Goal: Task Accomplishment & Management: Manage account settings

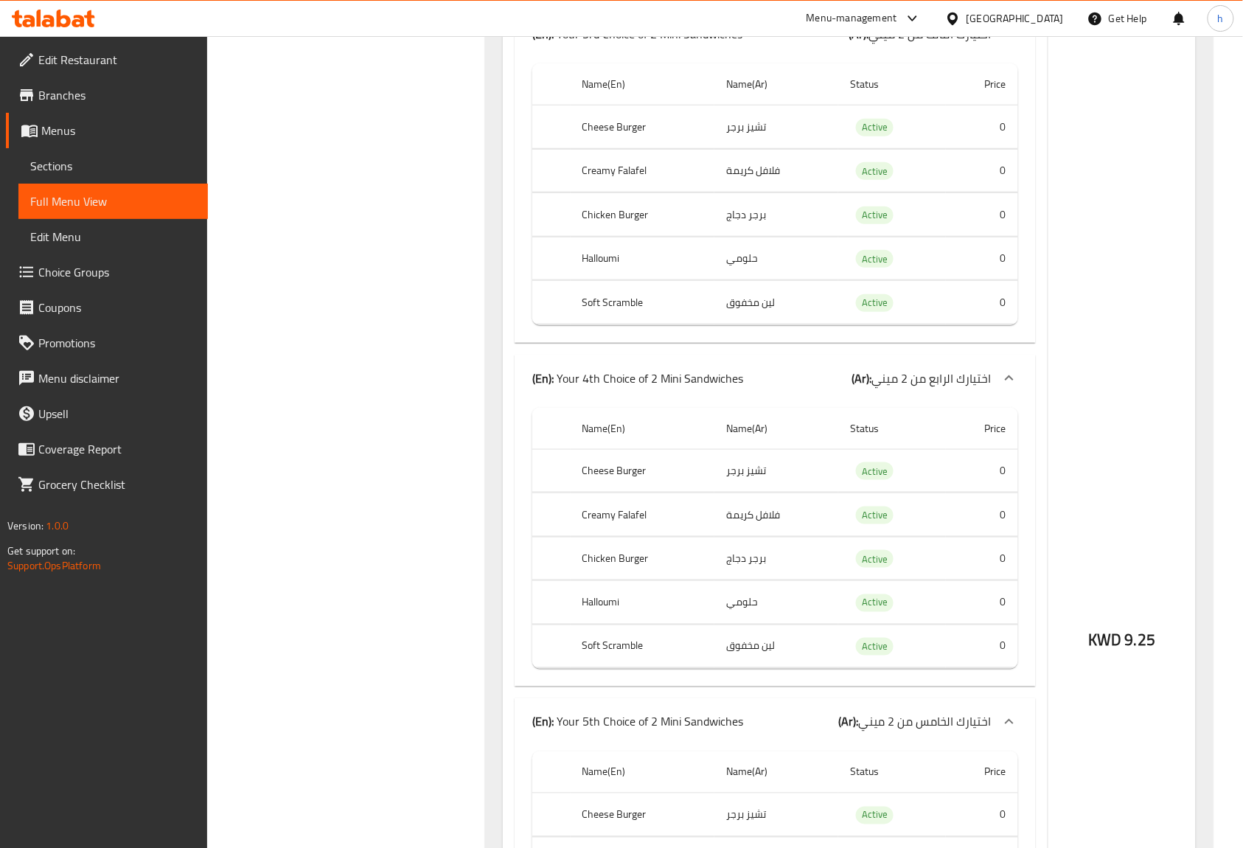
scroll to position [93635, 0]
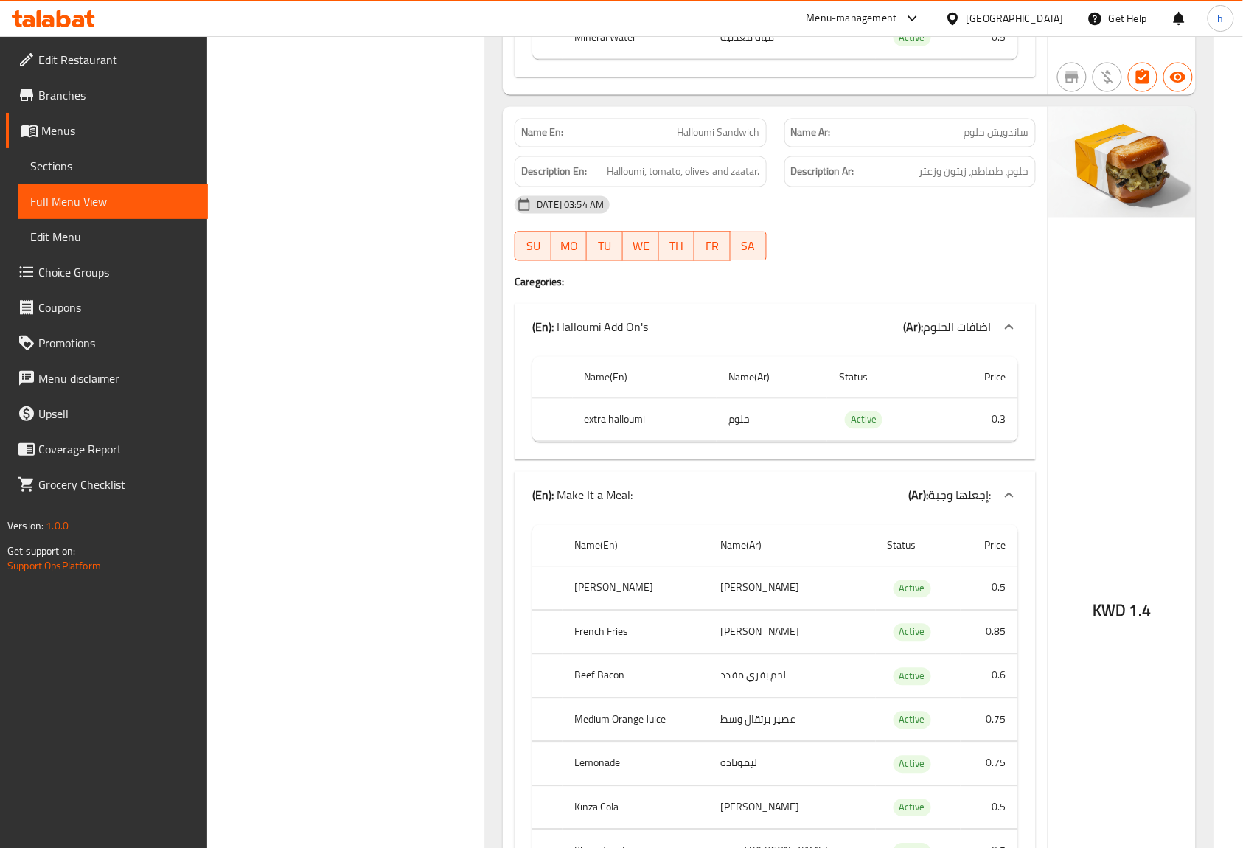
scroll to position [0, 0]
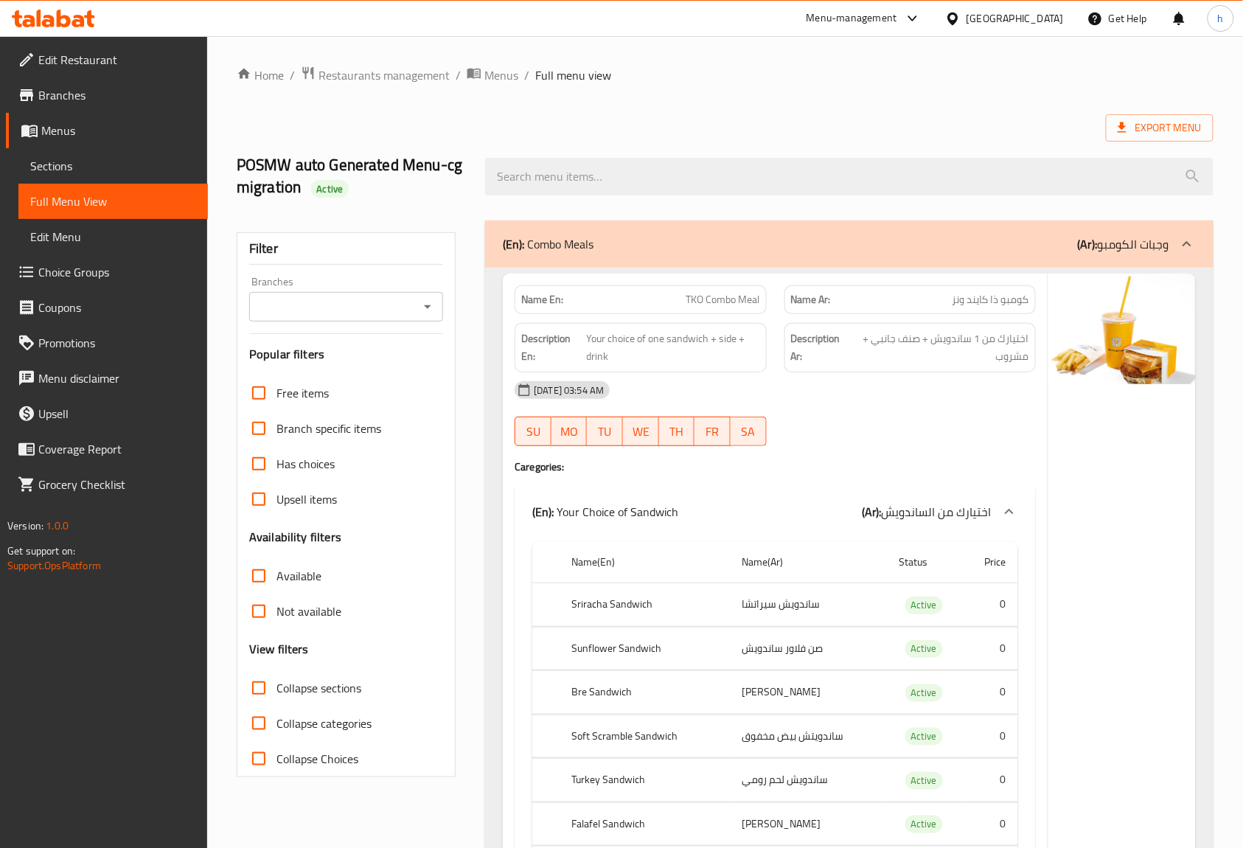
click at [366, 316] on input "Branches" at bounding box center [334, 306] width 161 height 21
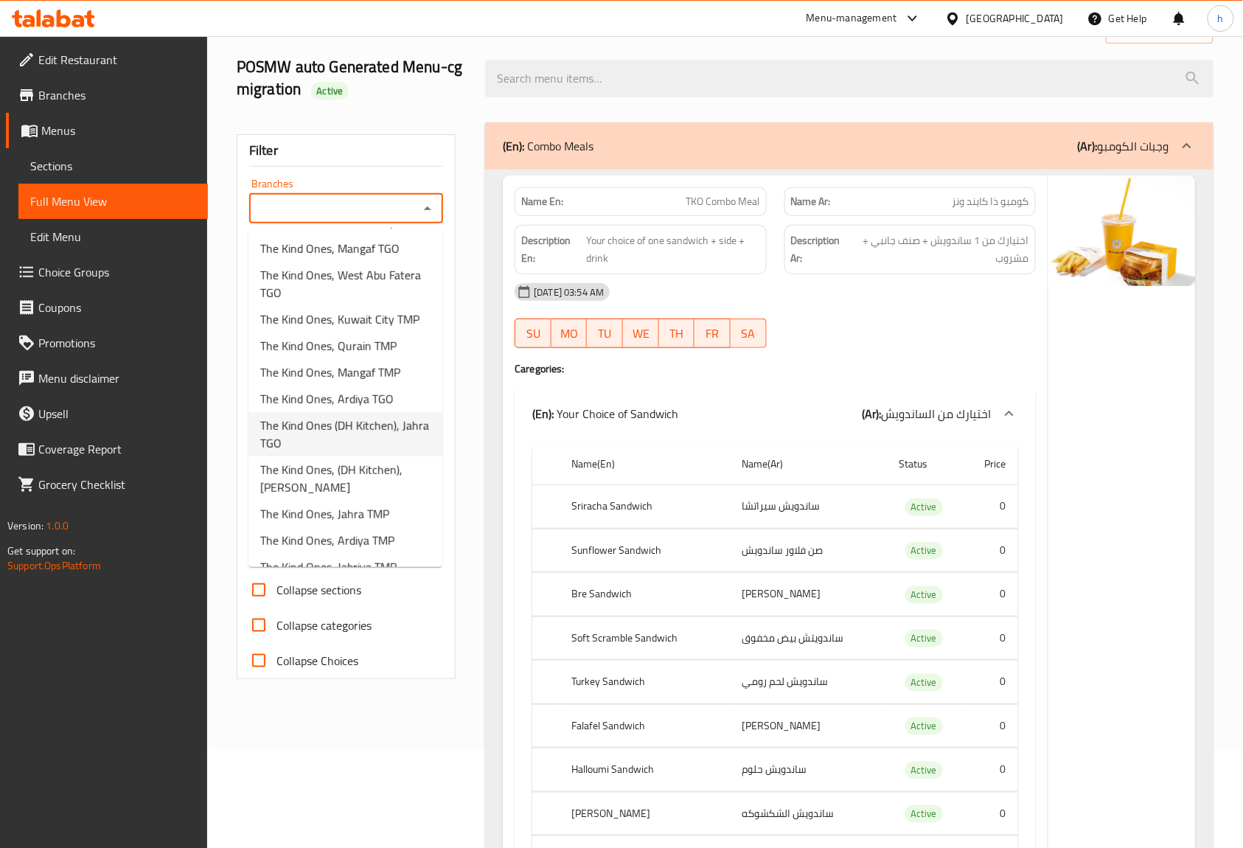
scroll to position [98, 0]
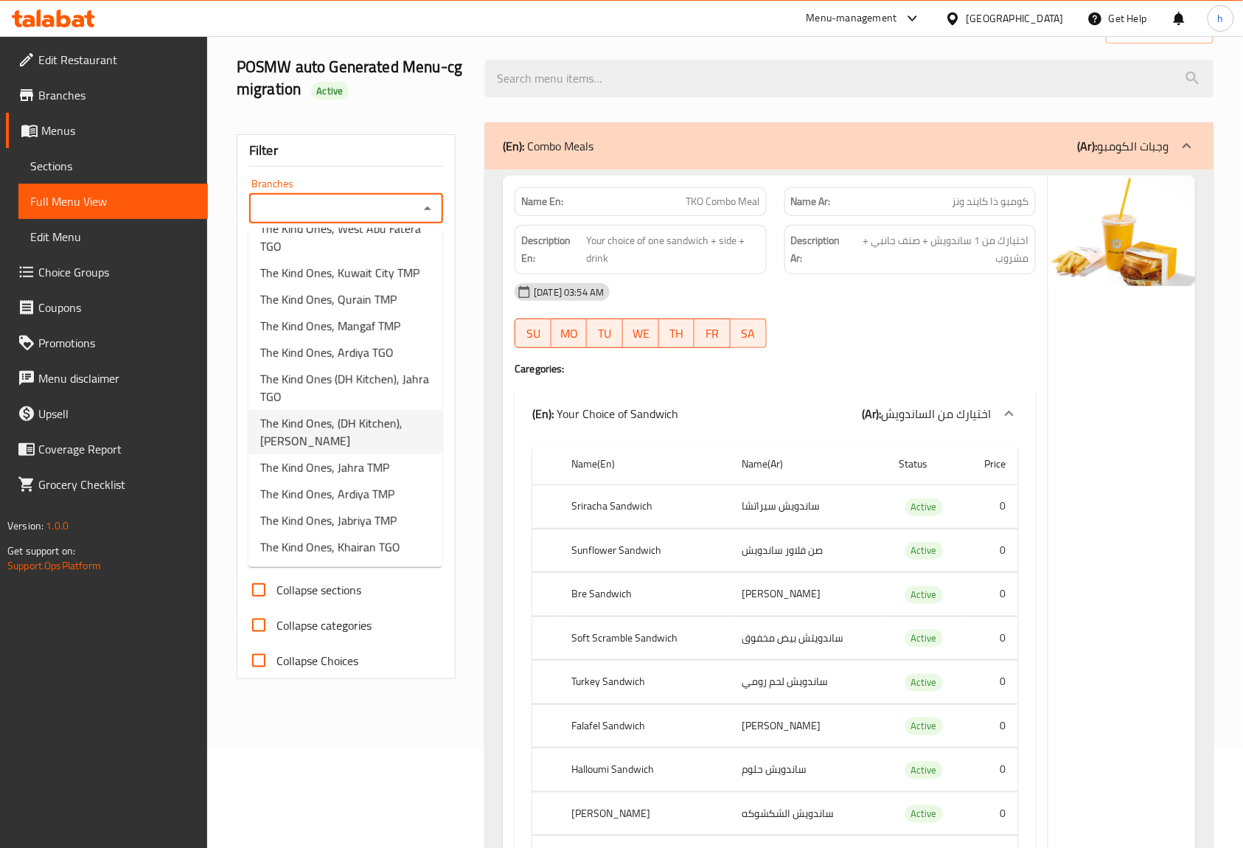
click at [305, 431] on span "The Kind Ones, (DH Kitchen), [PERSON_NAME]" at bounding box center [345, 431] width 170 height 35
type input "The Kind Ones, (DH Kitchen), [PERSON_NAME]"
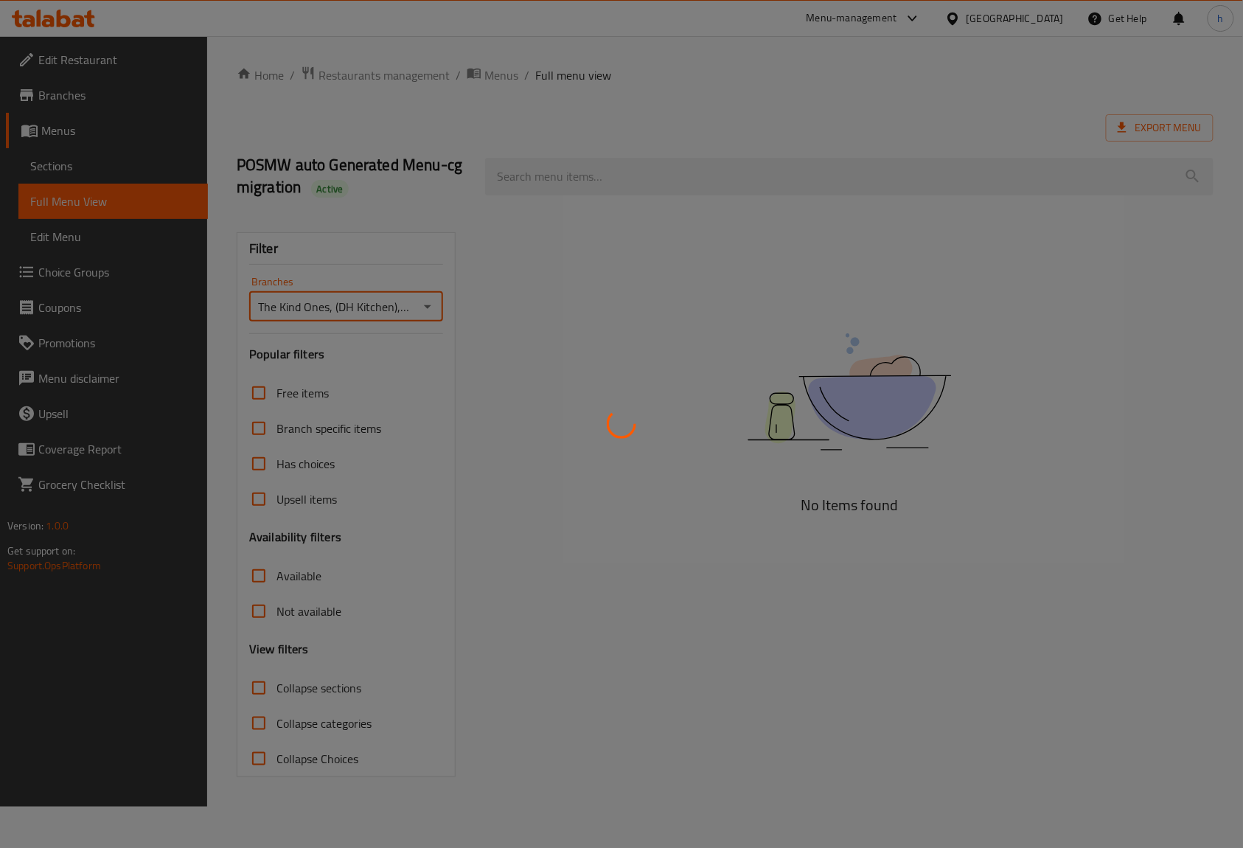
scroll to position [0, 0]
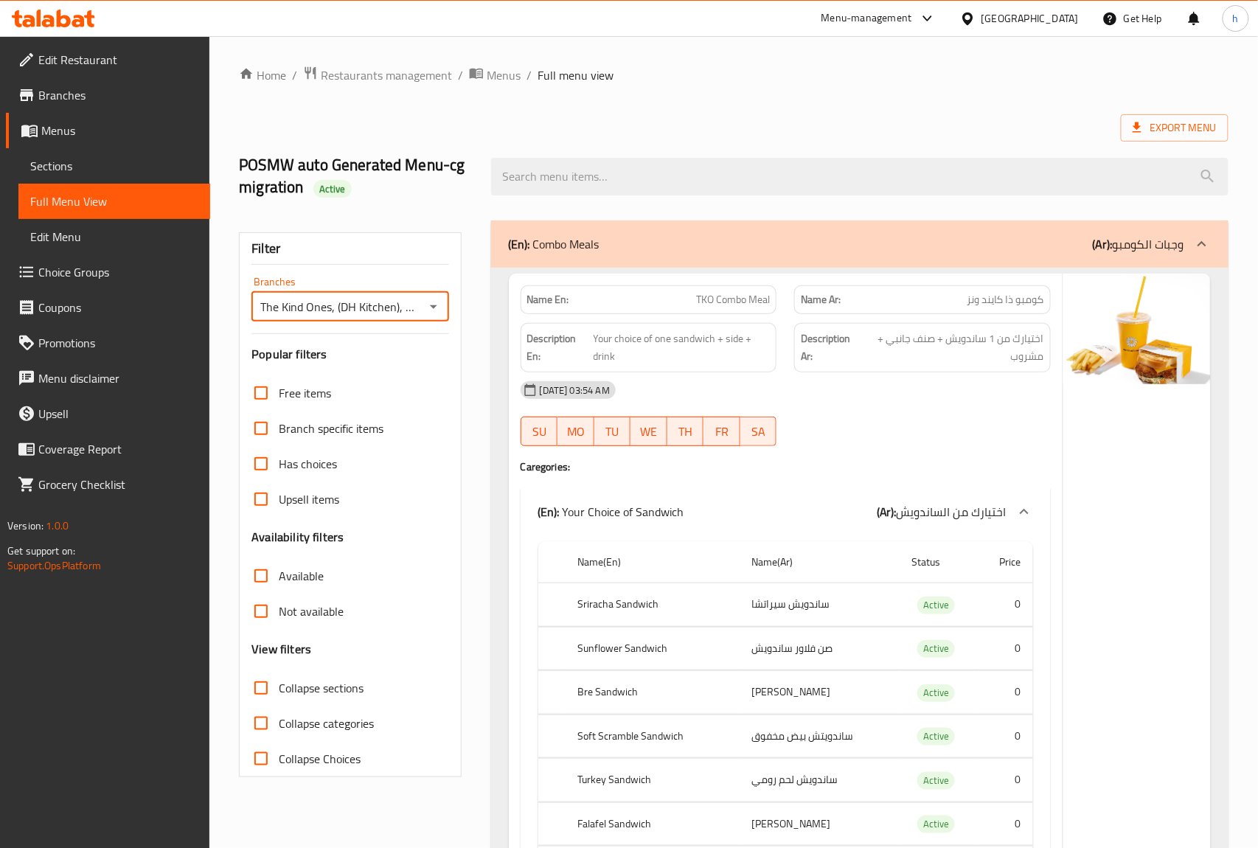
click at [281, 603] on span "Not available" at bounding box center [311, 612] width 65 height 18
click at [279, 602] on input "Not available" at bounding box center [260, 611] width 35 height 35
checkbox input "true"
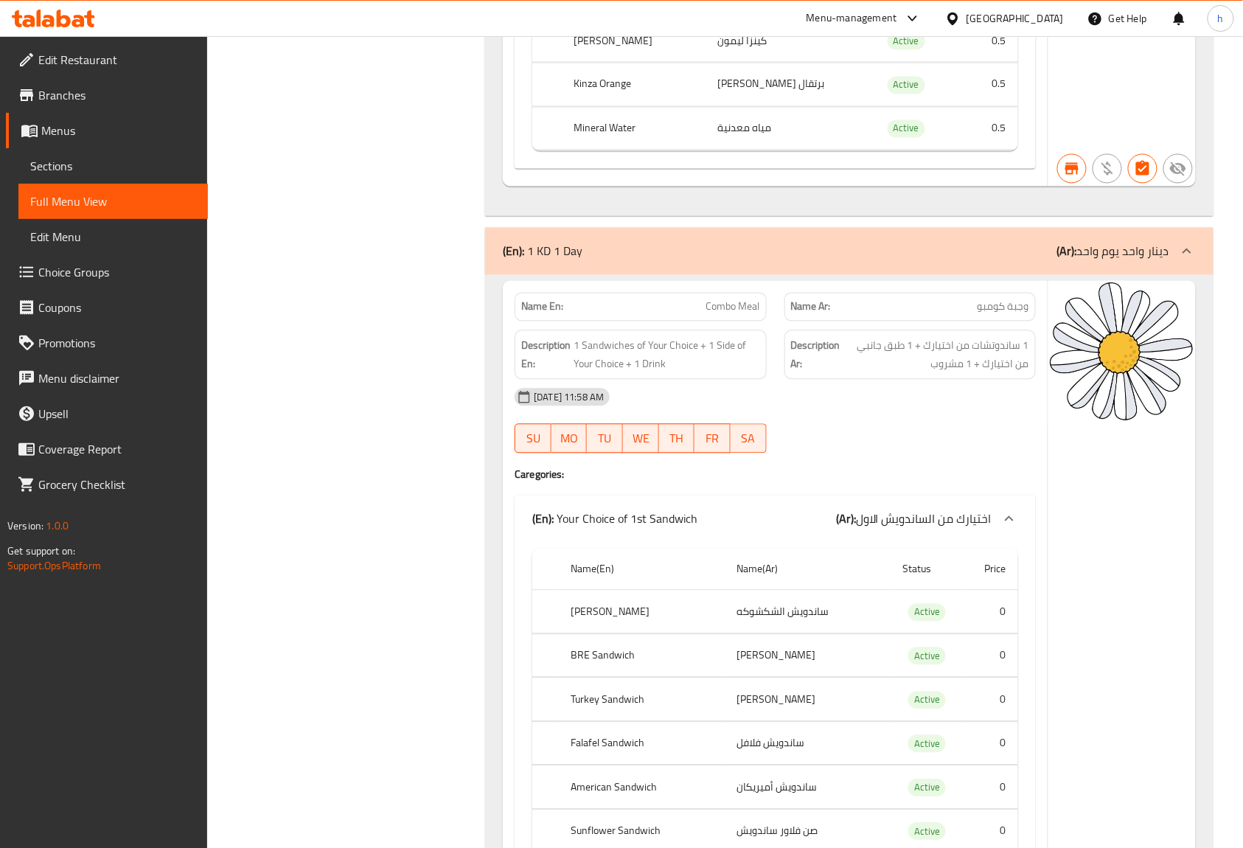
scroll to position [393, 0]
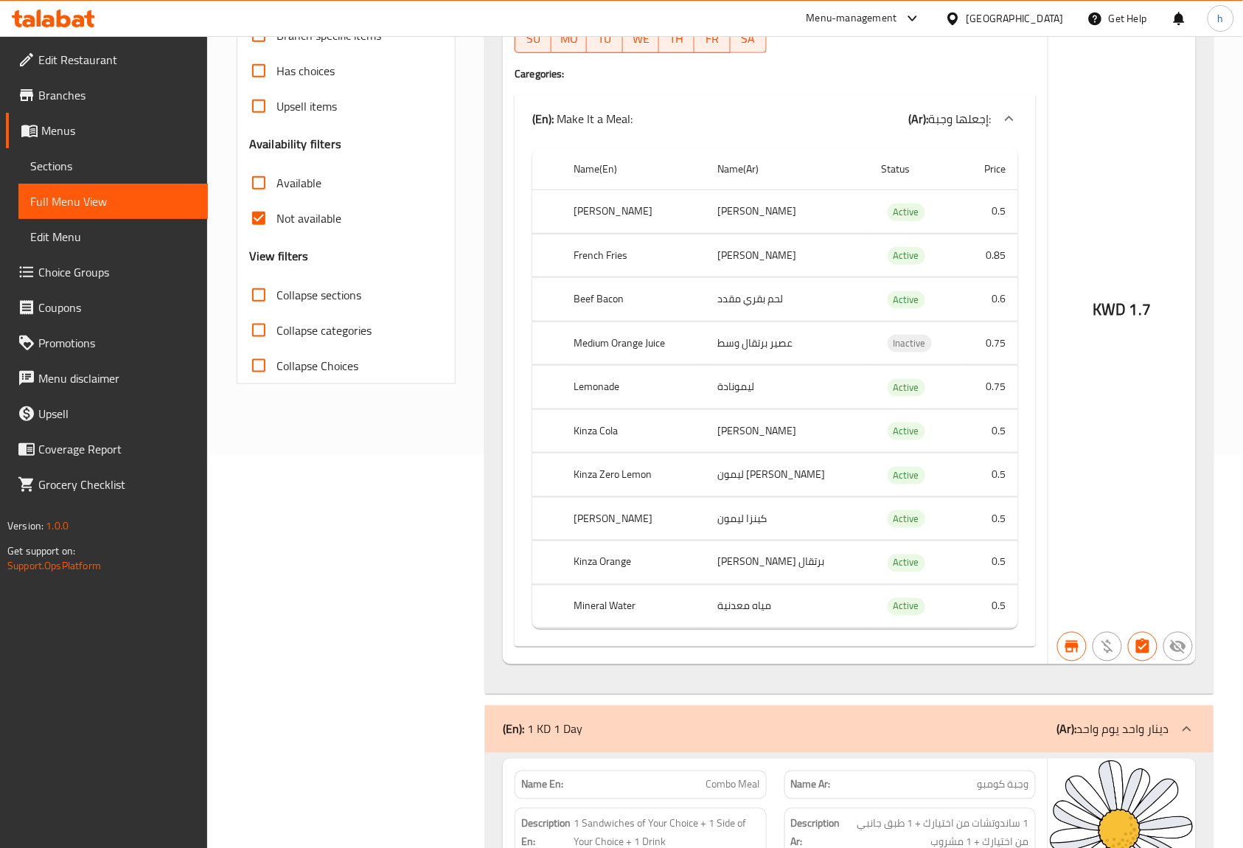
drag, startPoint x: 287, startPoint y: 331, endPoint x: 521, endPoint y: 332, distance: 233.8
click at [287, 331] on span "Collapse categories" at bounding box center [324, 331] width 95 height 18
click at [277, 331] on input "Collapse categories" at bounding box center [258, 330] width 35 height 35
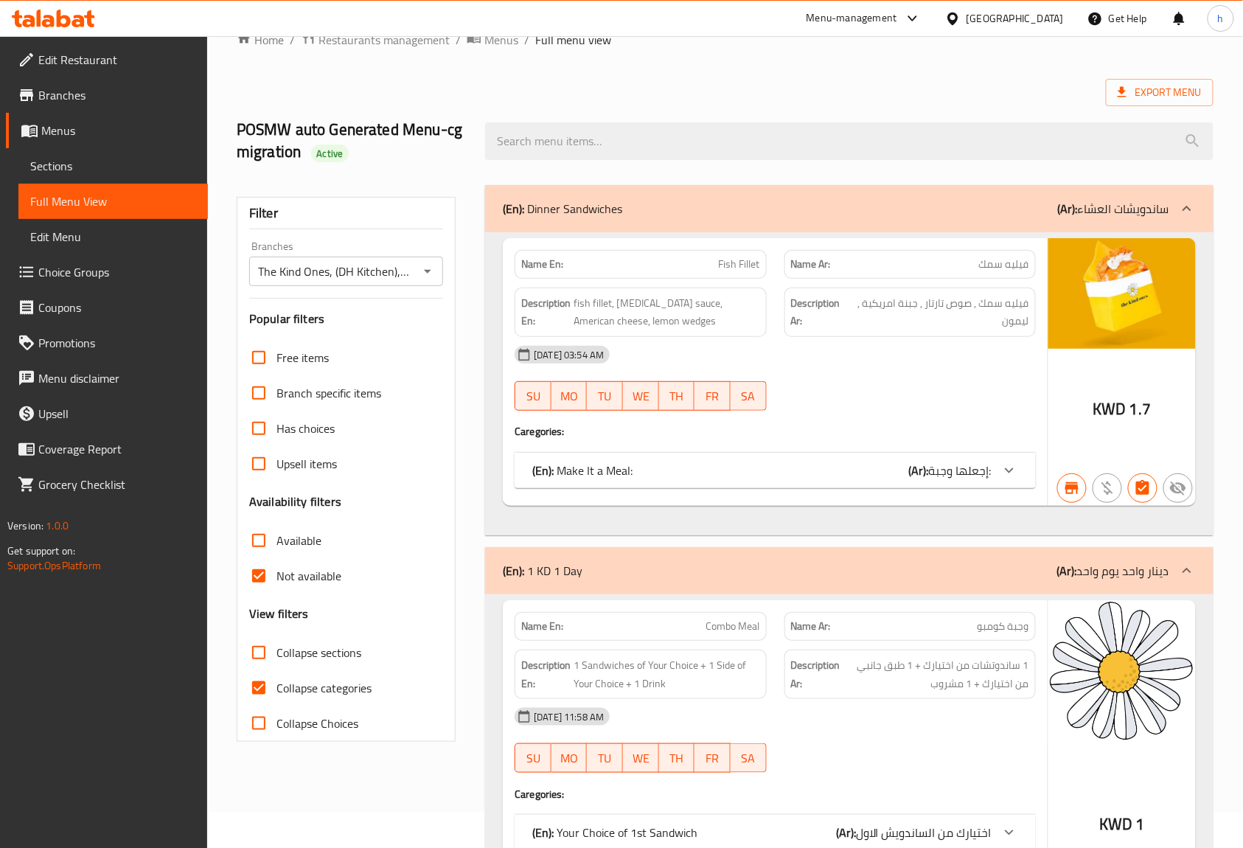
scroll to position [98, 0]
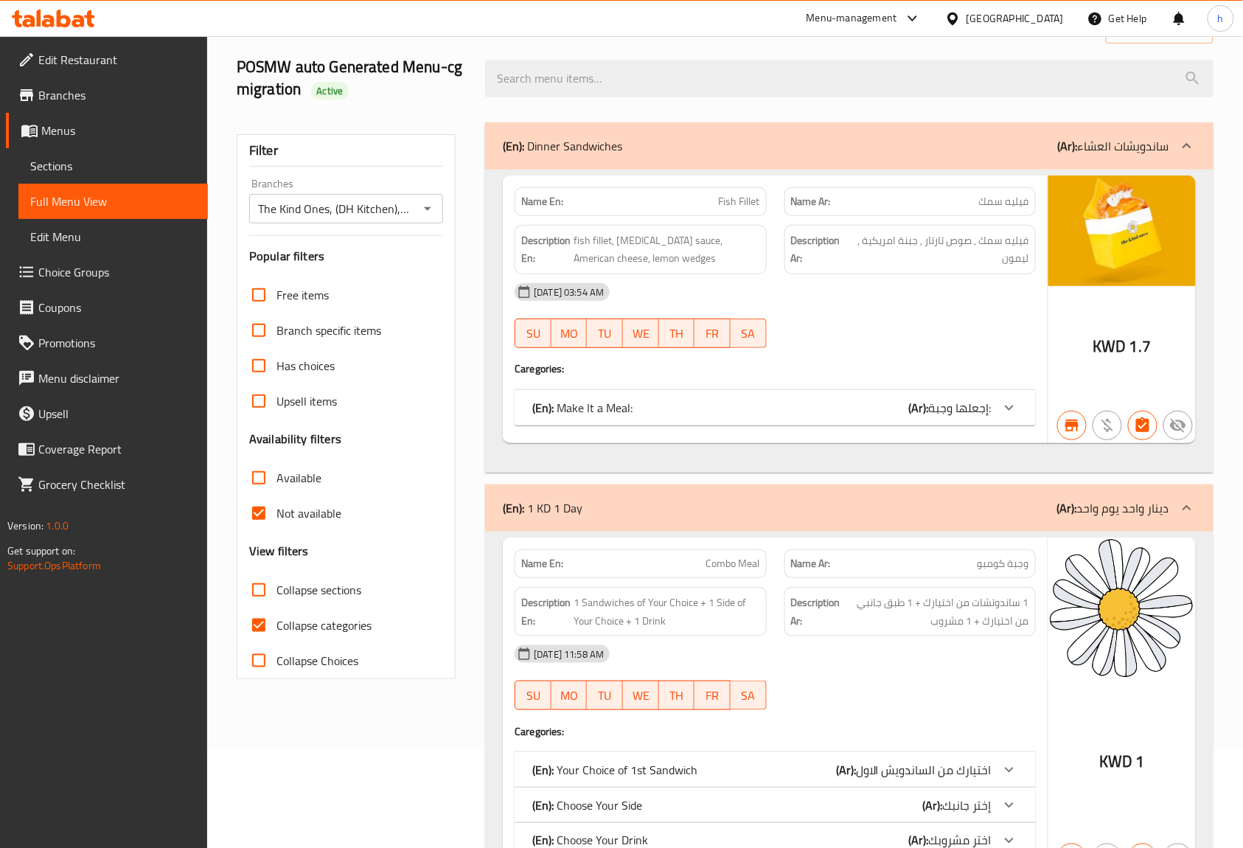
click at [266, 618] on input "Collapse categories" at bounding box center [258, 625] width 35 height 35
checkbox input "false"
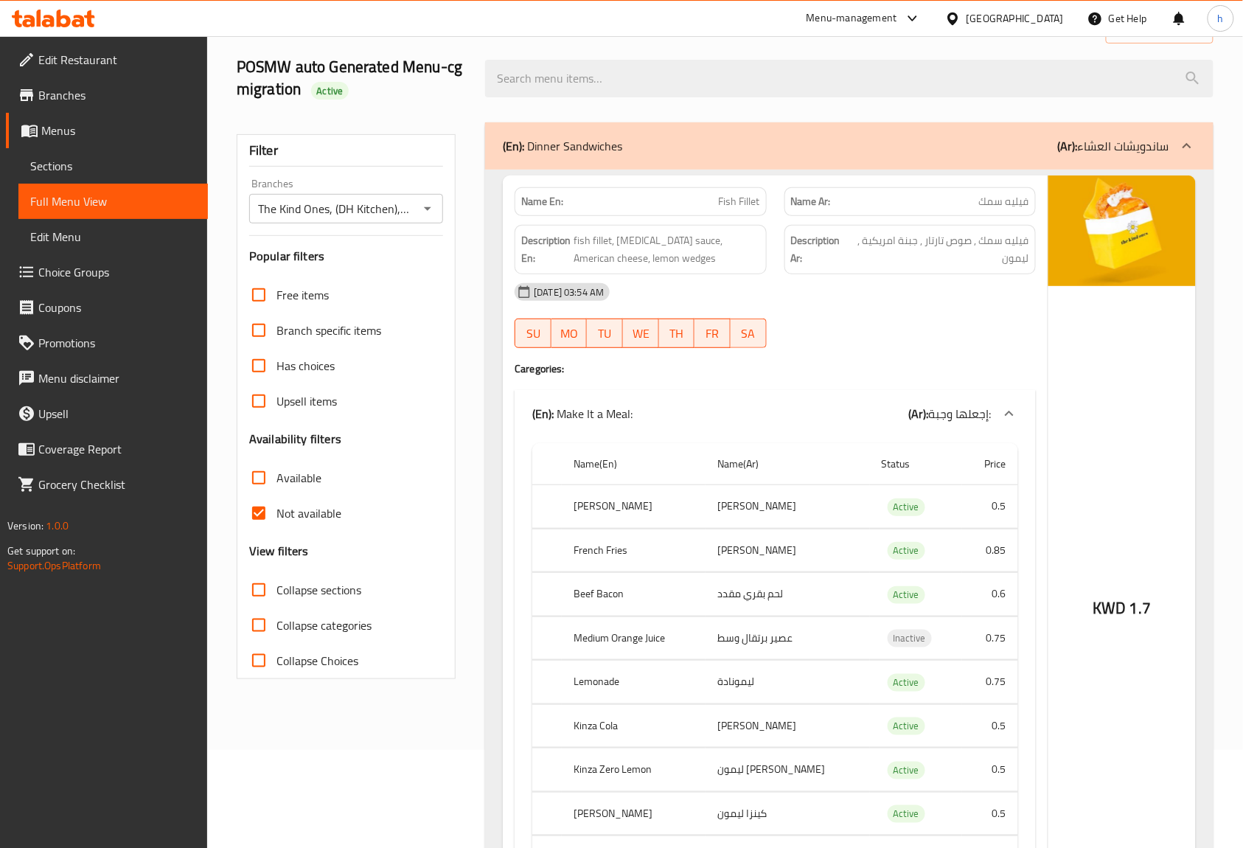
click at [257, 510] on input "Not available" at bounding box center [258, 513] width 35 height 35
checkbox input "false"
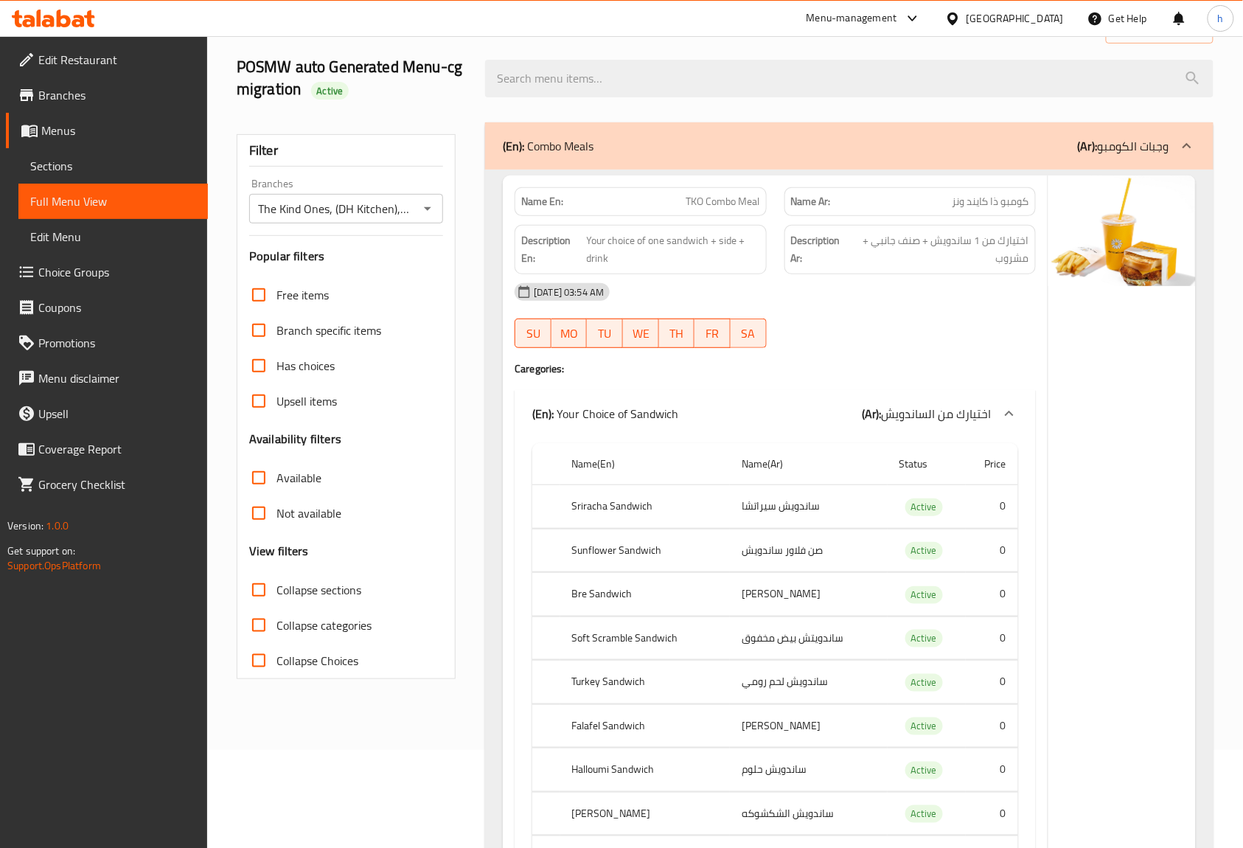
click at [774, 319] on div "SU MO TU WE TH FR SA" at bounding box center [640, 333] width 269 height 47
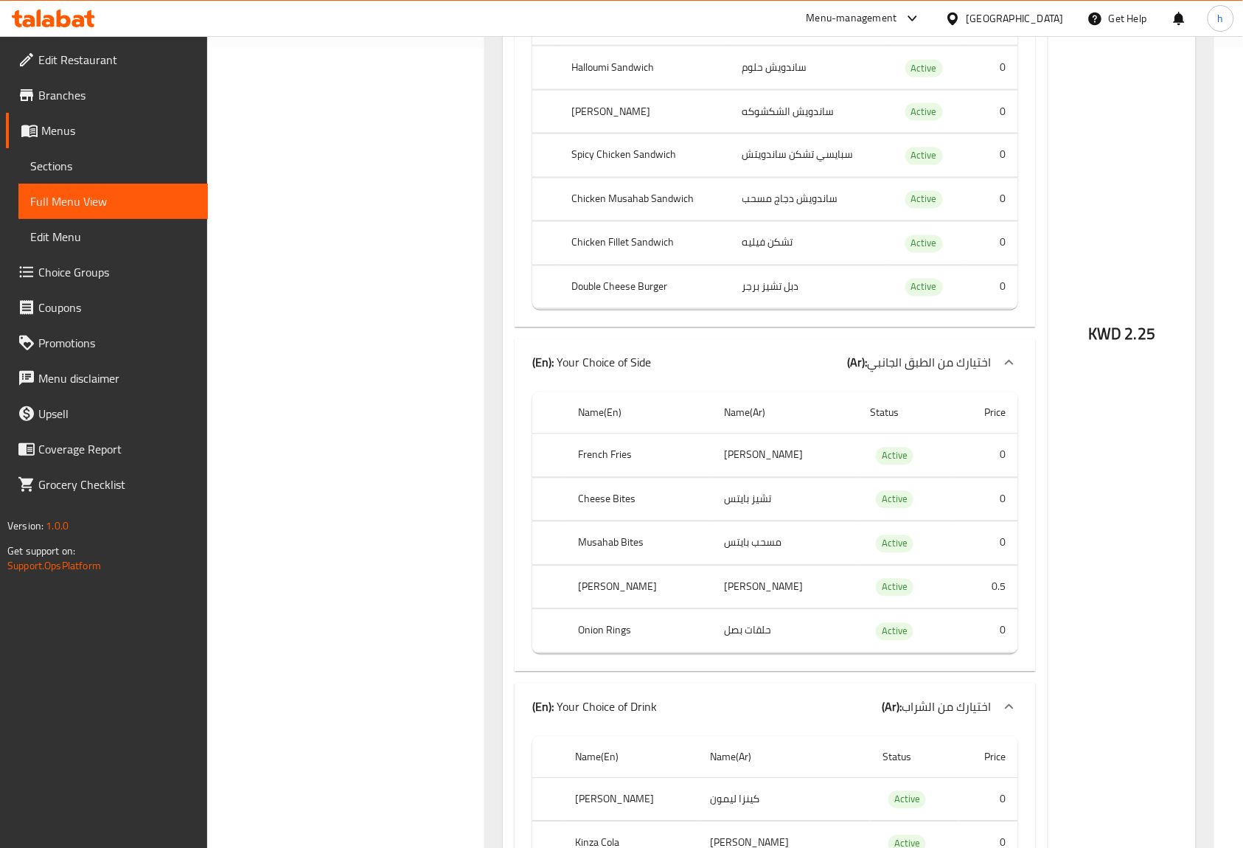
click at [552, 178] on td "choices table" at bounding box center [545, 156] width 27 height 44
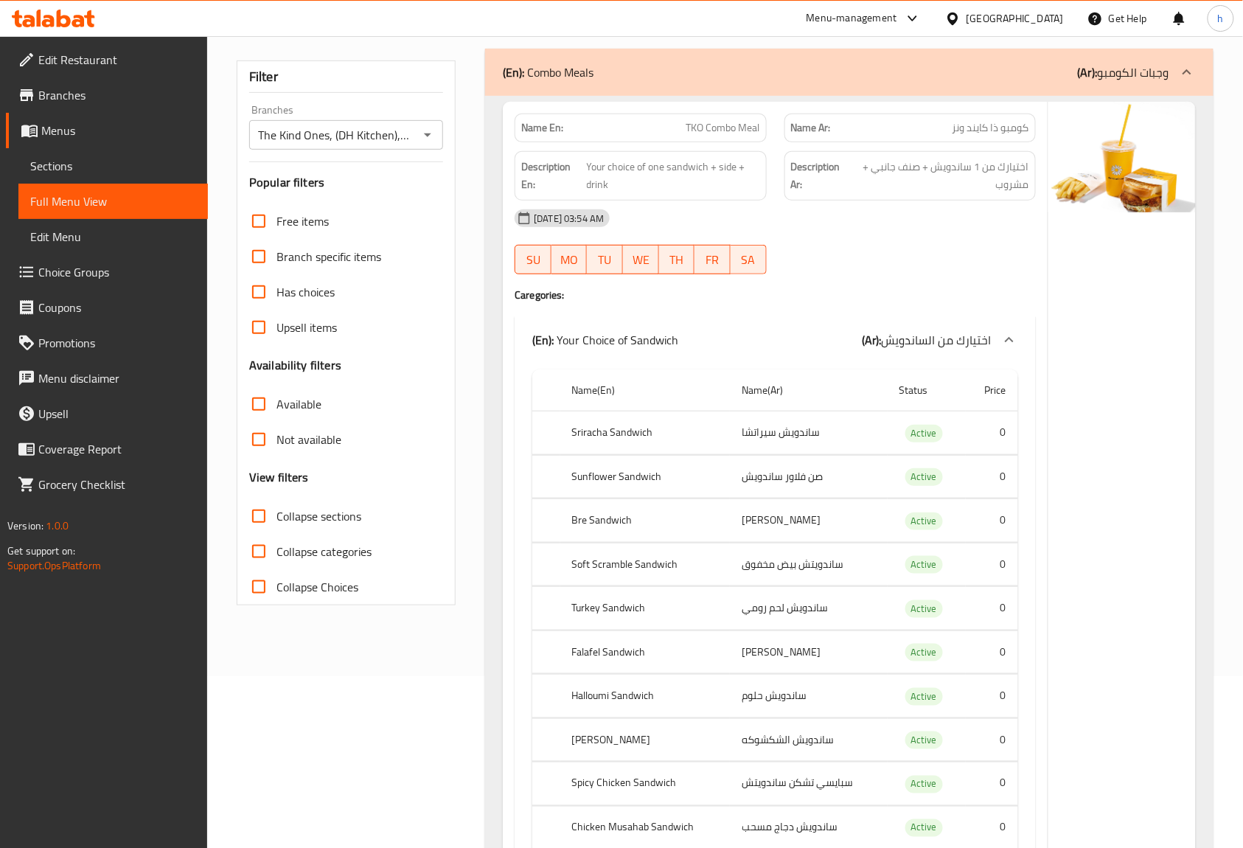
scroll to position [0, 0]
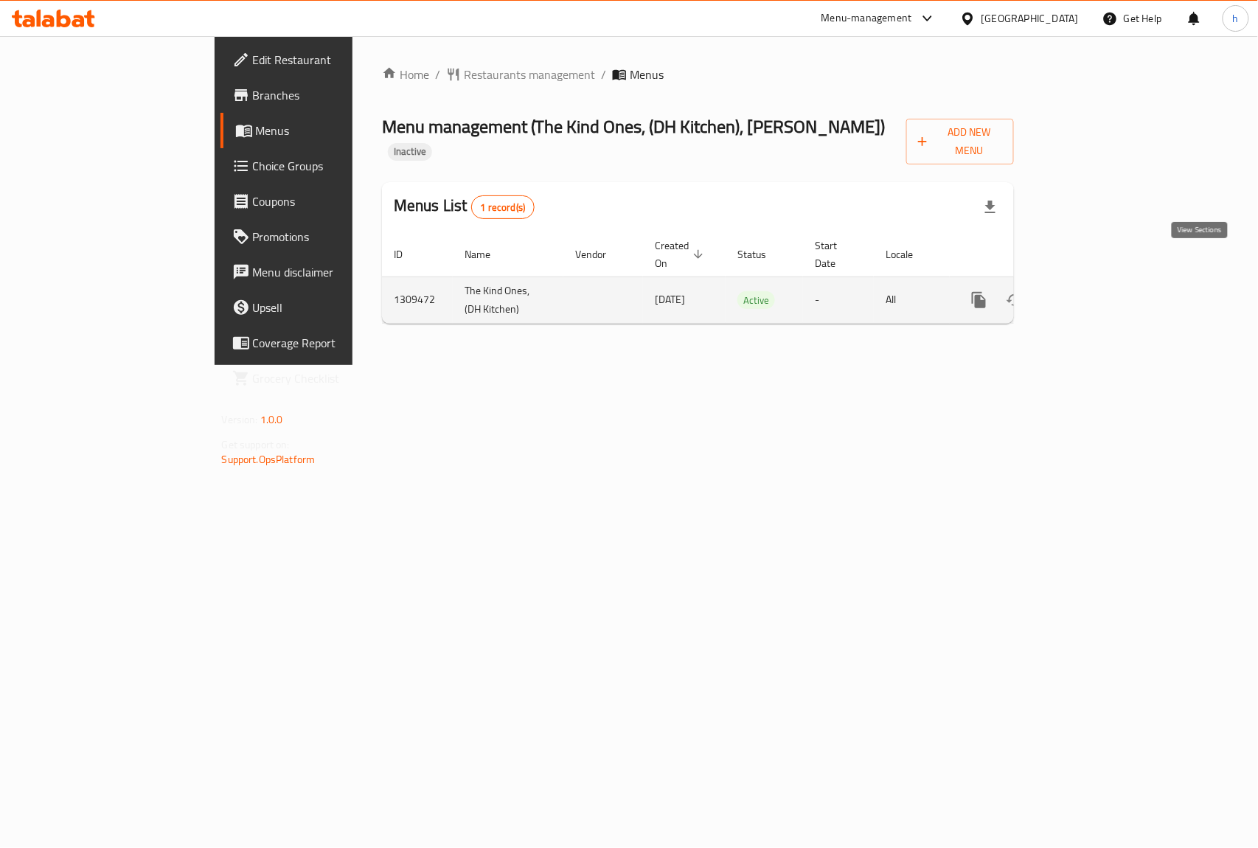
click at [1103, 282] on link "enhanced table" at bounding box center [1085, 299] width 35 height 35
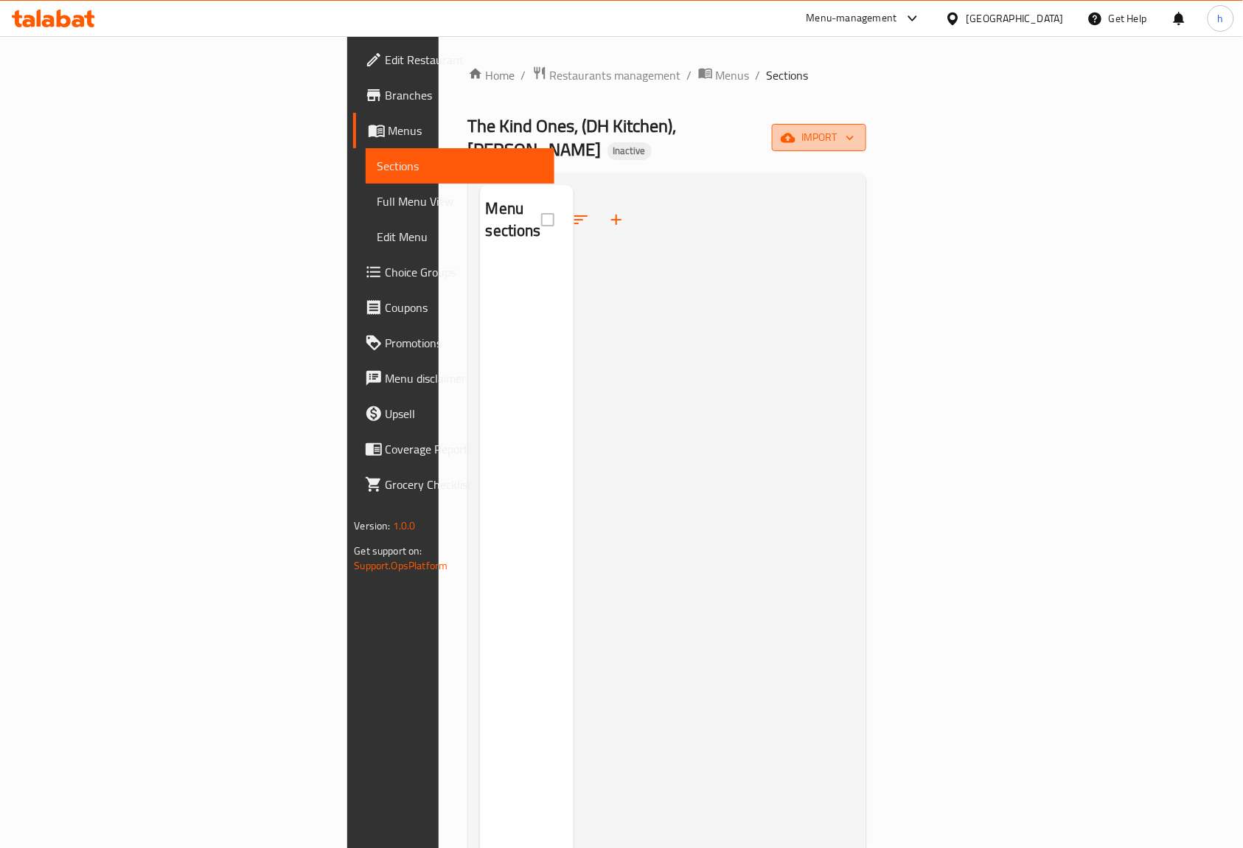
click at [855, 131] on span "import" at bounding box center [819, 137] width 71 height 18
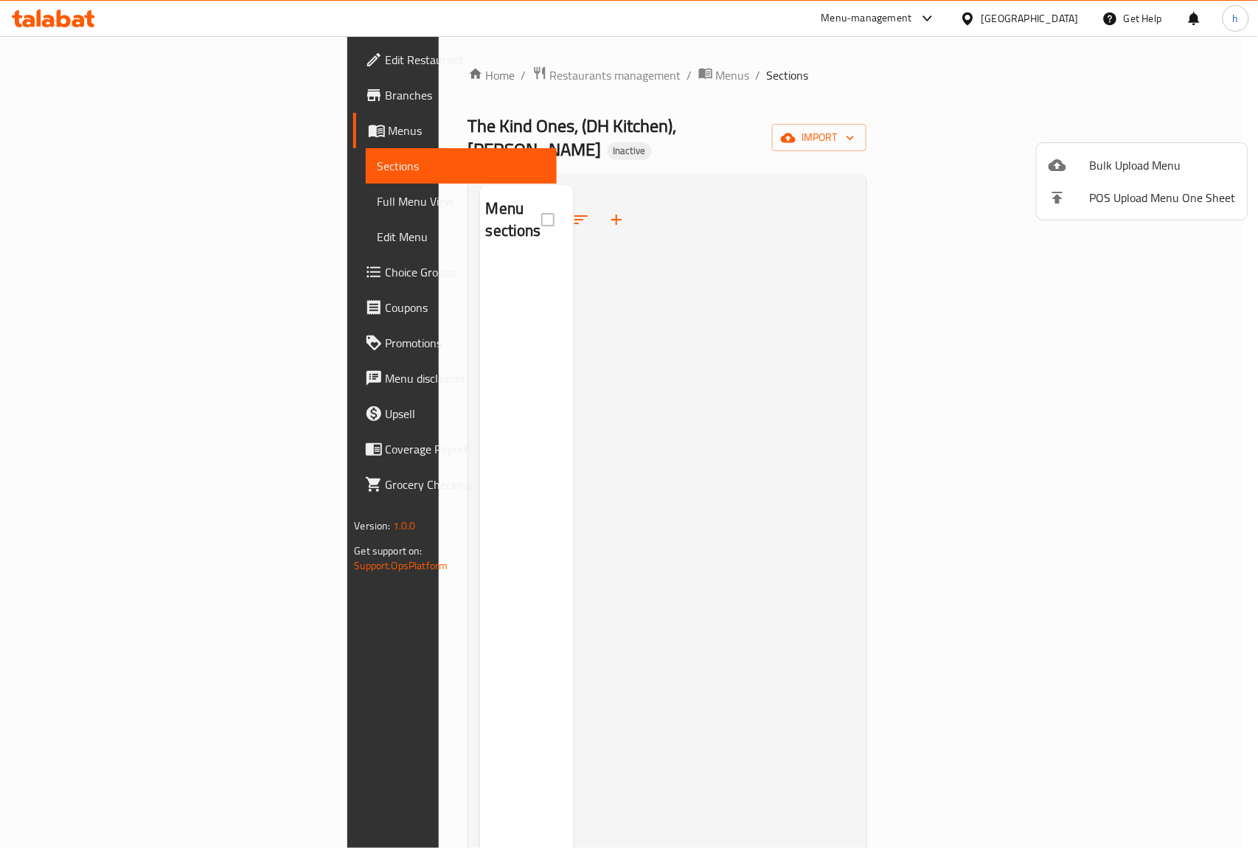
click at [1043, 157] on li "Bulk Upload Menu" at bounding box center [1142, 165] width 211 height 32
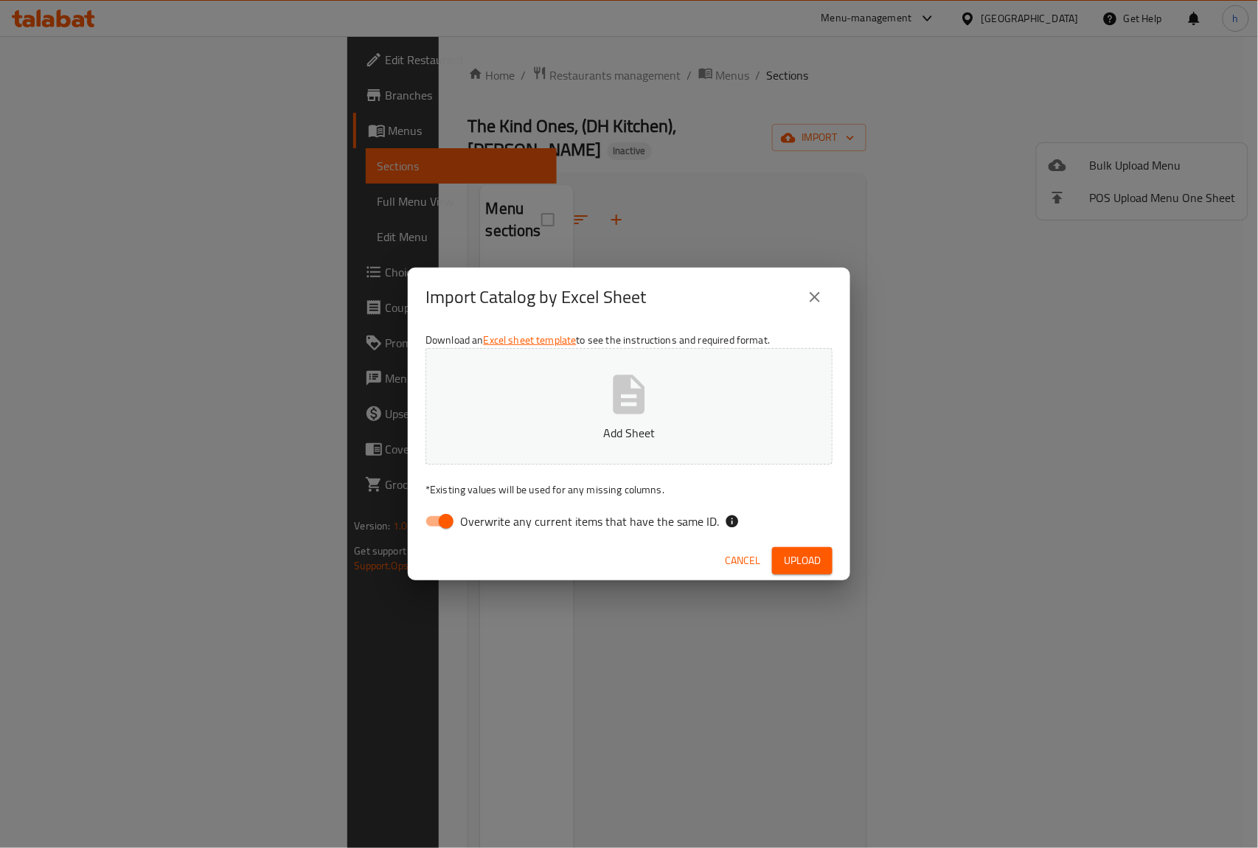
click at [608, 515] on span "Overwrite any current items that have the same ID." at bounding box center [589, 522] width 259 height 18
click at [488, 515] on input "Overwrite any current items that have the same ID." at bounding box center [446, 521] width 84 height 28
checkbox input "false"
click at [797, 544] on div "Cancel Upload" at bounding box center [629, 560] width 443 height 39
click at [811, 571] on button "Upload" at bounding box center [802, 560] width 60 height 27
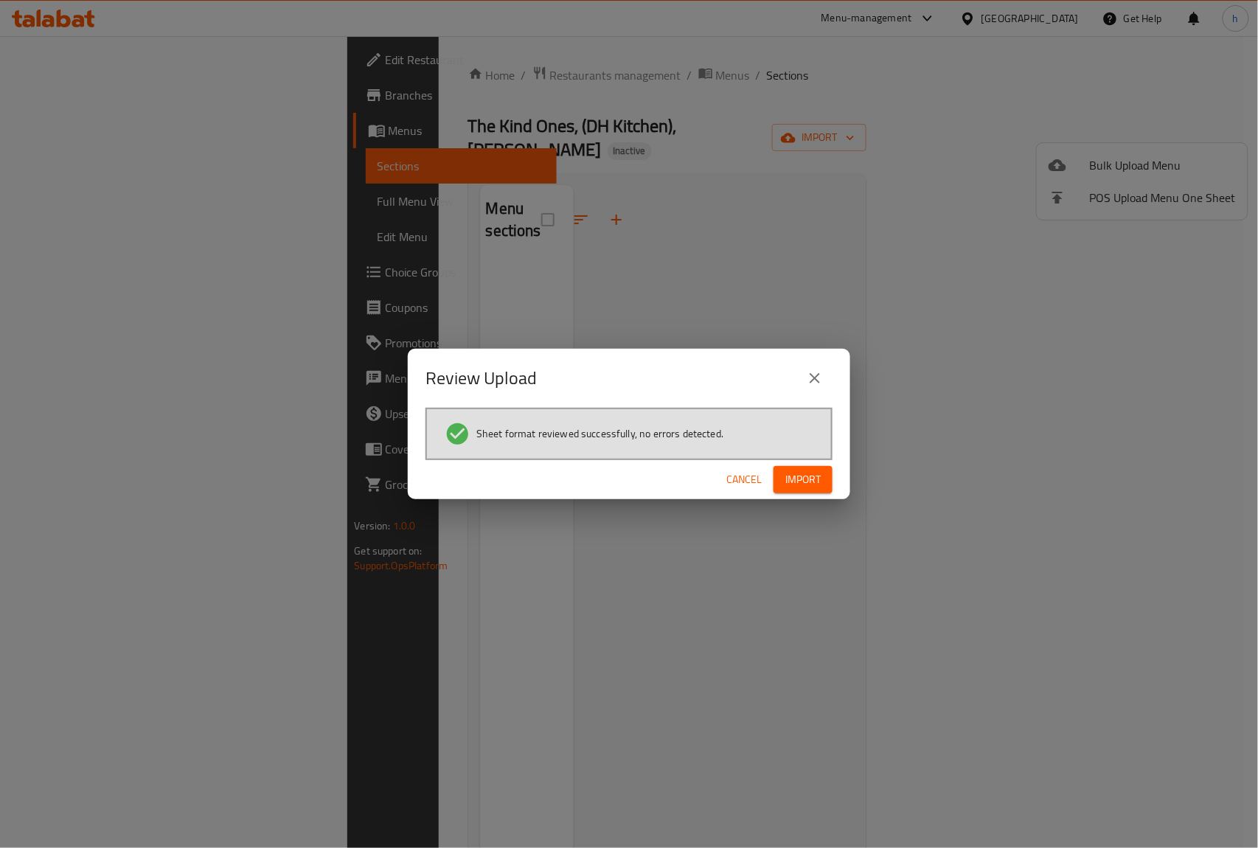
click at [795, 471] on span "Import" at bounding box center [802, 480] width 35 height 18
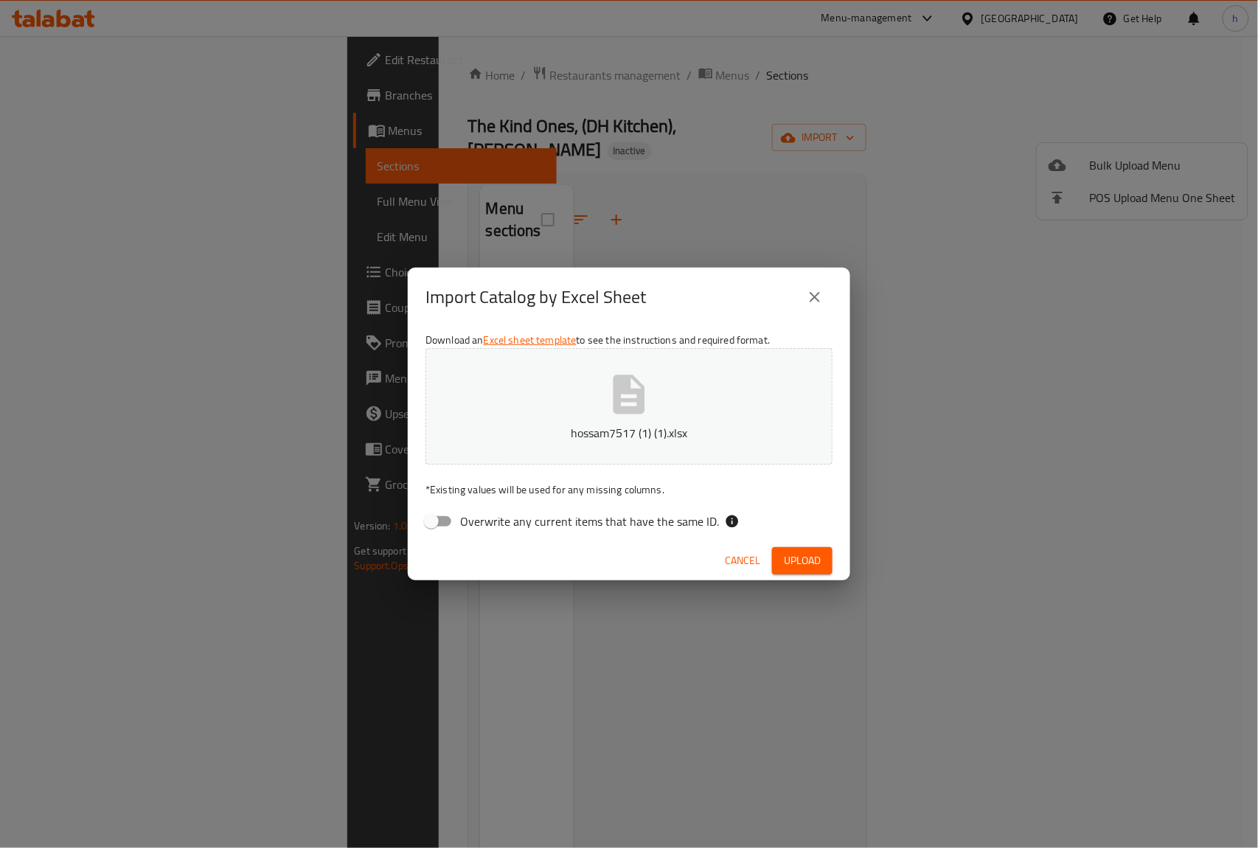
click at [804, 587] on div "Import Catalog by Excel Sheet Download an Excel sheet template to see the instr…" at bounding box center [629, 424] width 1258 height 848
click at [804, 576] on div "Cancel Upload" at bounding box center [629, 560] width 443 height 39
click at [800, 553] on span "Upload" at bounding box center [802, 561] width 37 height 18
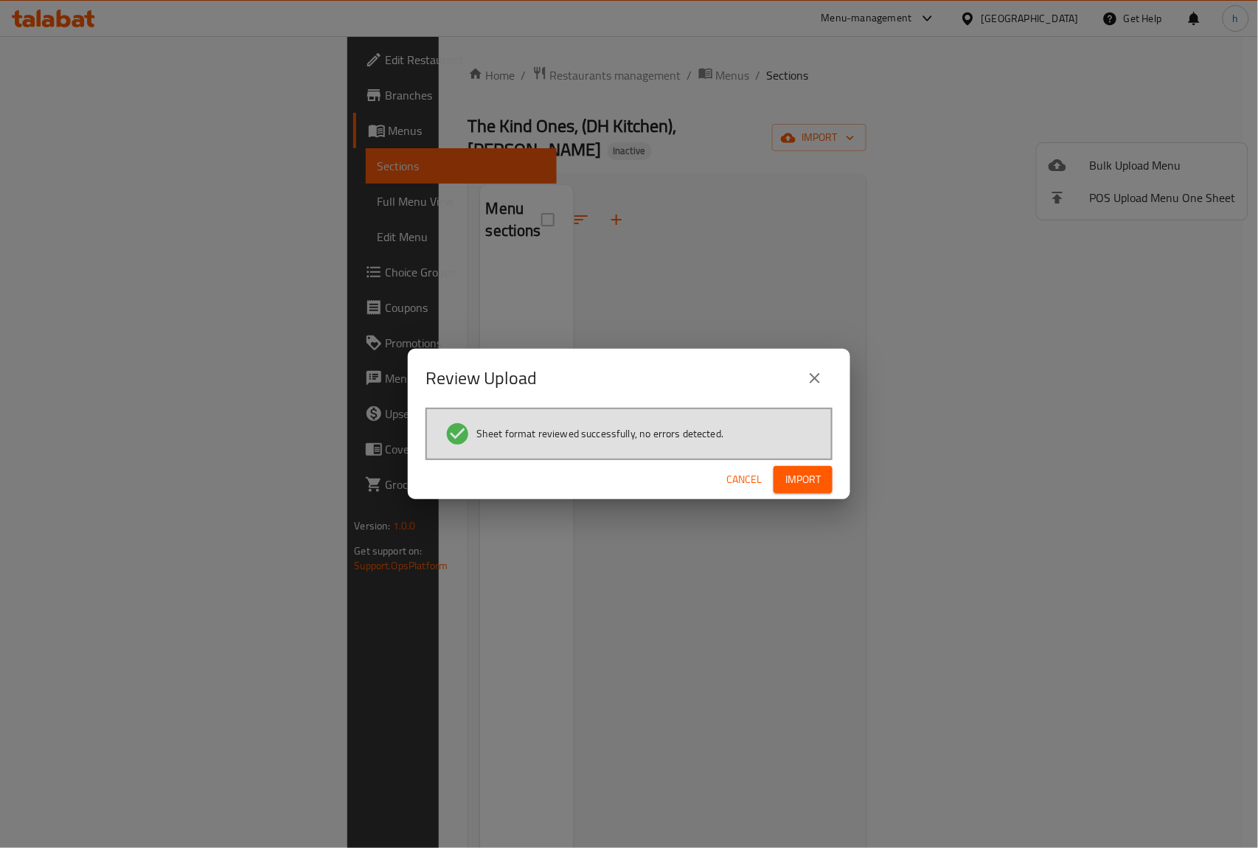
click at [800, 468] on button "Import" at bounding box center [803, 479] width 59 height 27
click at [815, 402] on div "Review Upload" at bounding box center [629, 378] width 443 height 59
click at [814, 385] on icon "close" at bounding box center [815, 378] width 18 height 18
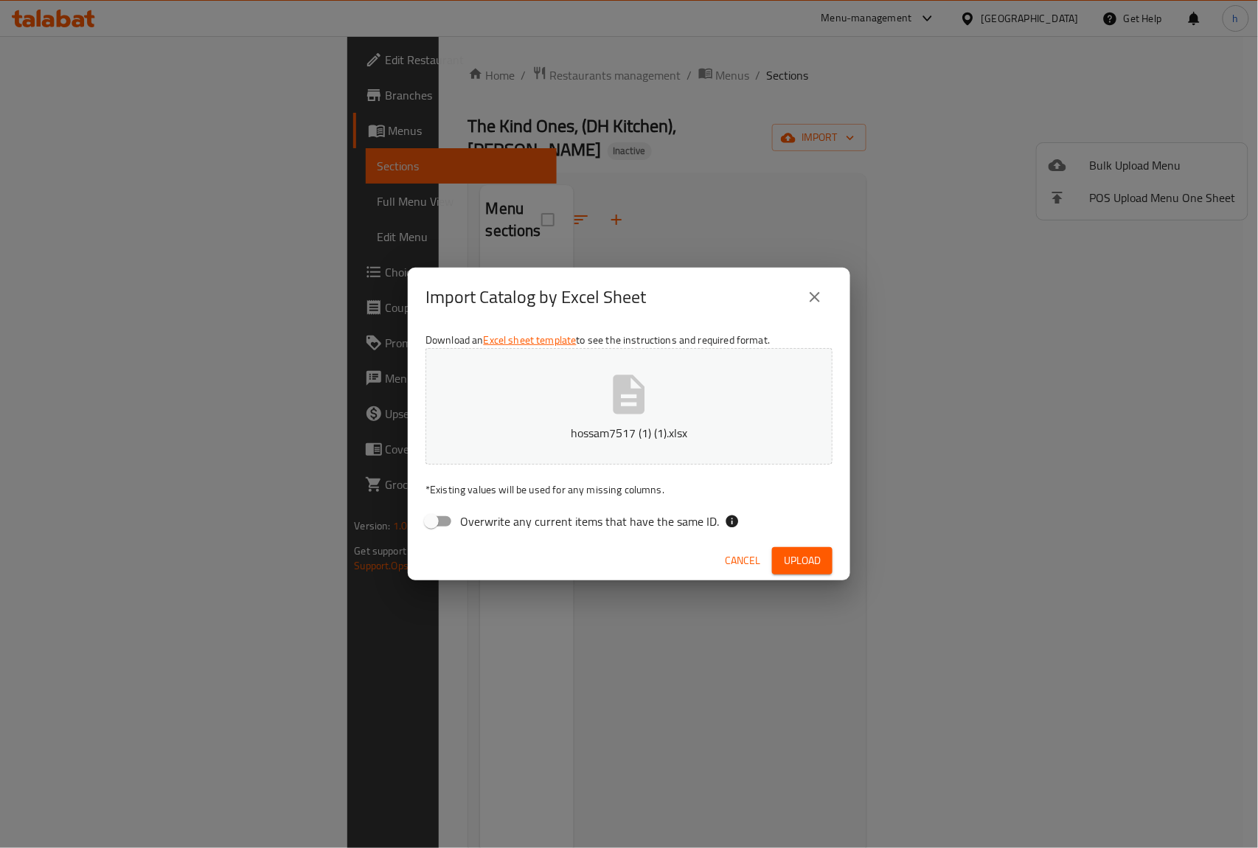
click at [817, 296] on icon "close" at bounding box center [815, 297] width 18 height 18
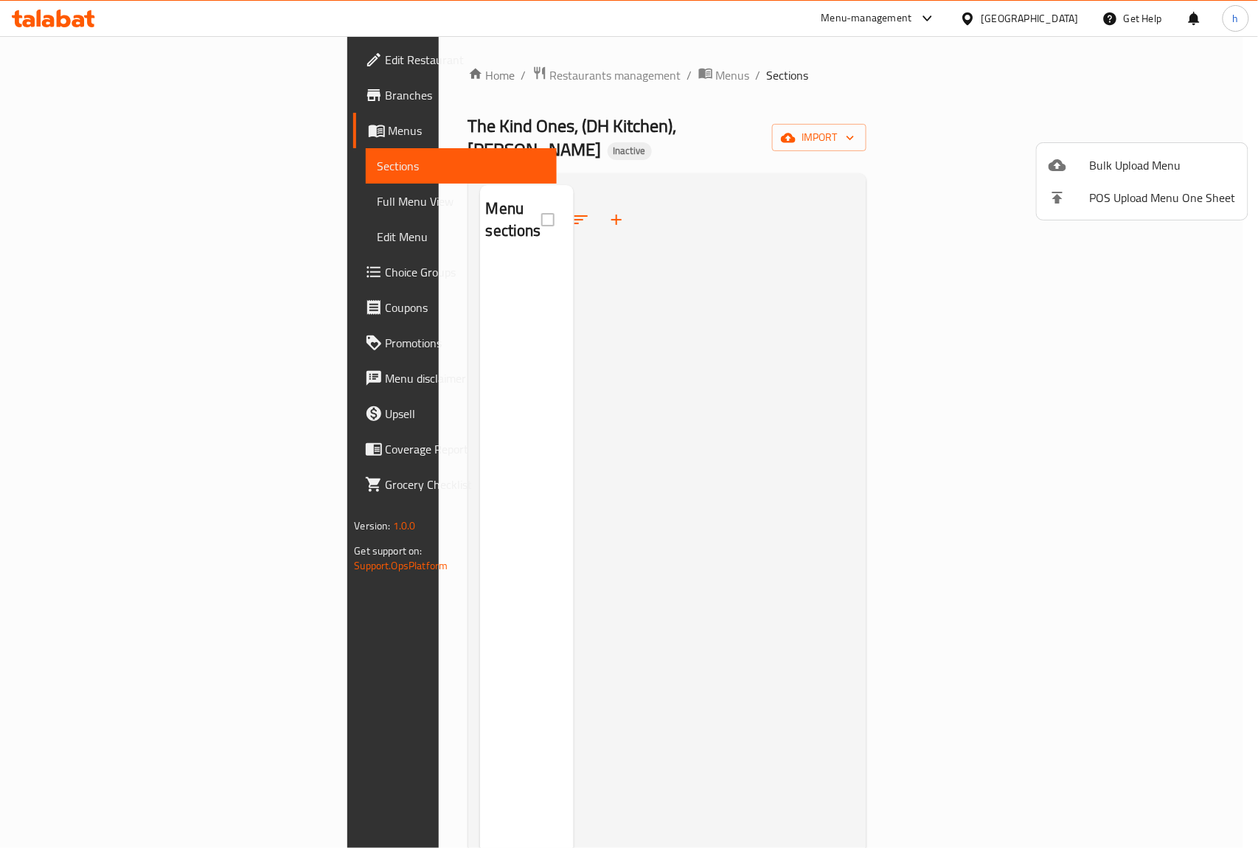
click at [99, 99] on div at bounding box center [629, 424] width 1258 height 848
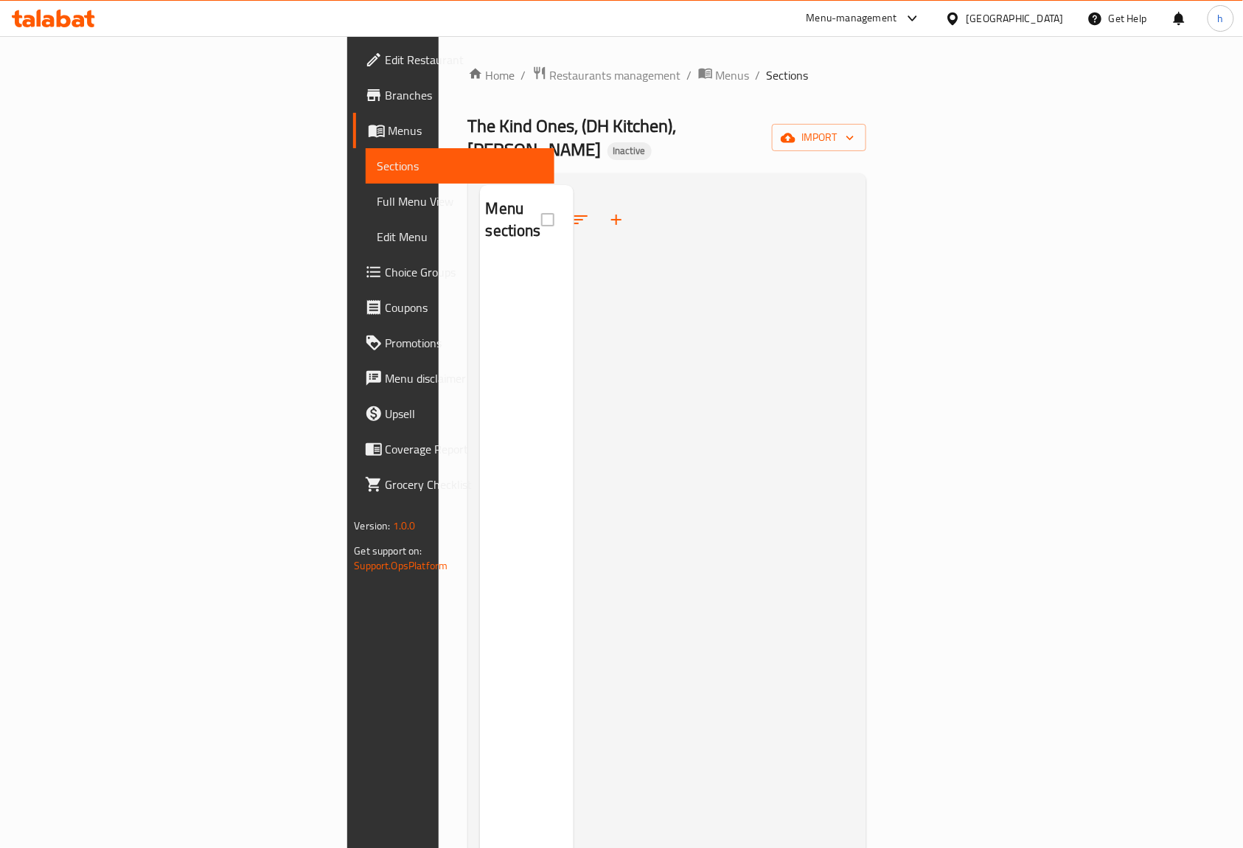
click at [386, 99] on span "Branches" at bounding box center [465, 95] width 158 height 18
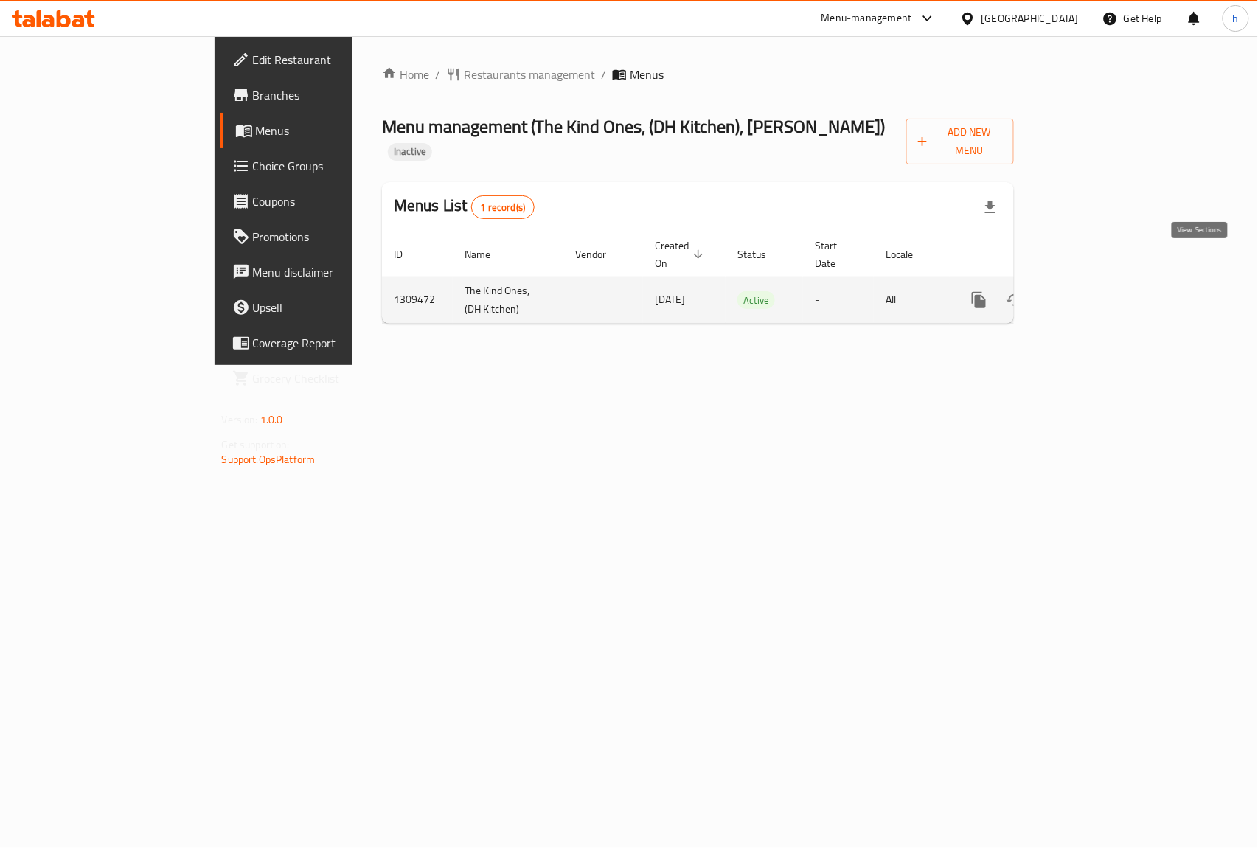
click at [1092, 294] on icon "enhanced table" at bounding box center [1085, 300] width 13 height 13
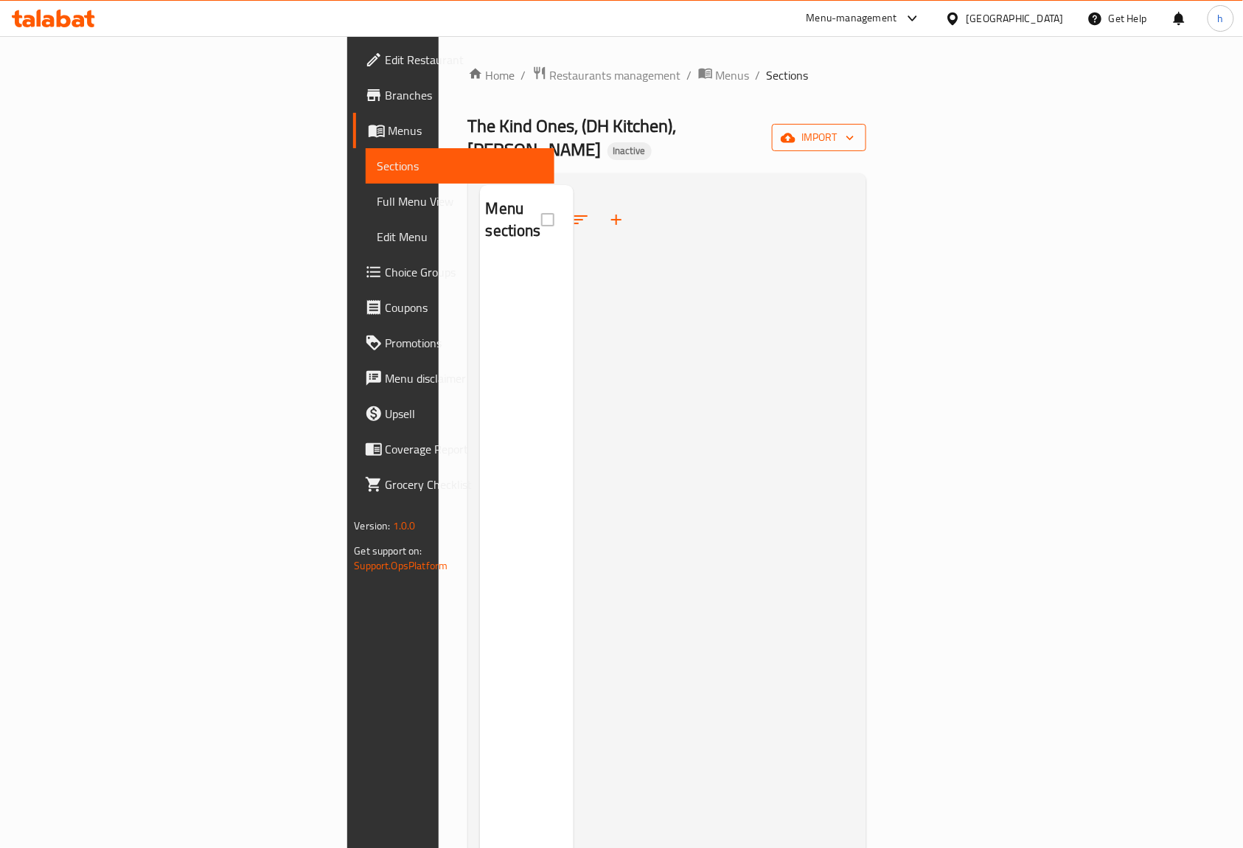
click at [855, 128] on span "import" at bounding box center [819, 137] width 71 height 18
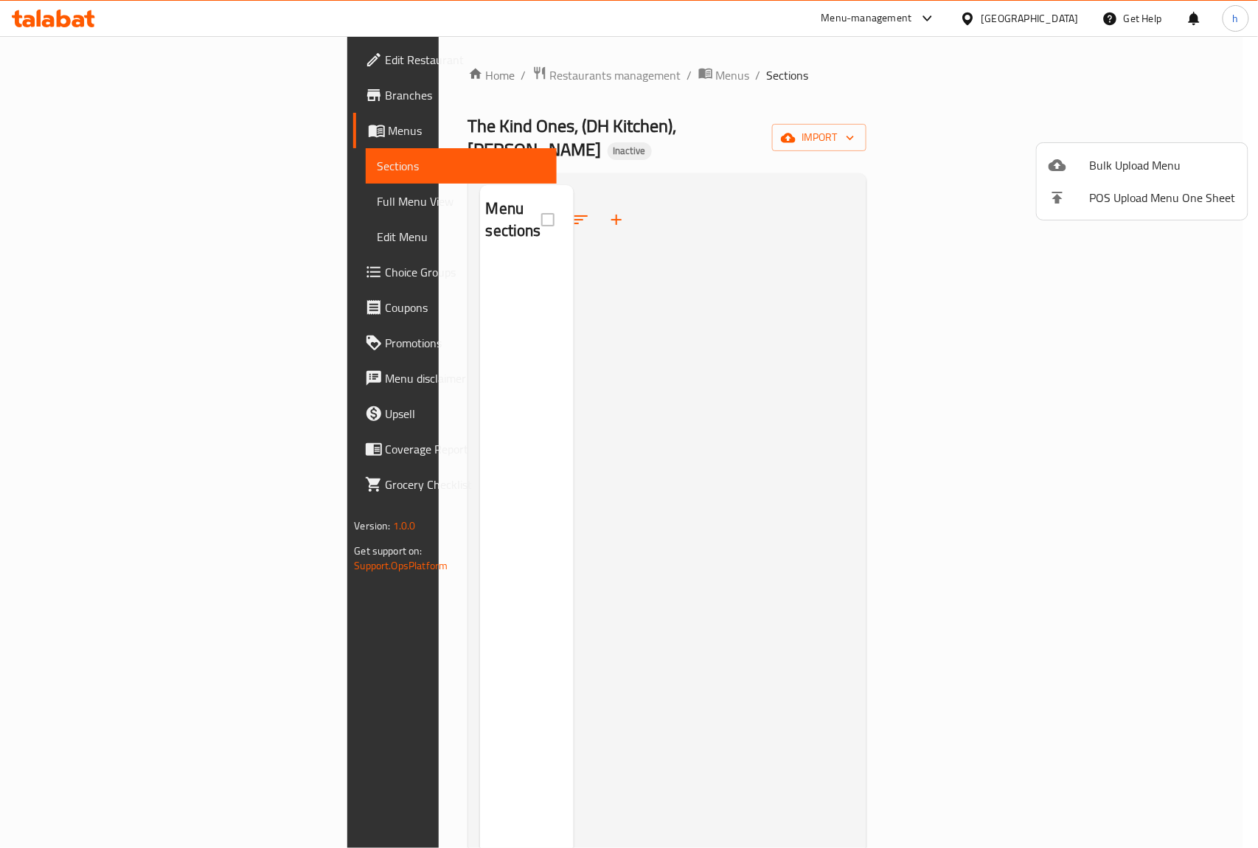
click at [1151, 143] on ul "Bulk Upload Menu POS Upload Menu One Sheet" at bounding box center [1142, 181] width 211 height 77
click at [1137, 150] on li "Bulk Upload Menu" at bounding box center [1142, 165] width 211 height 32
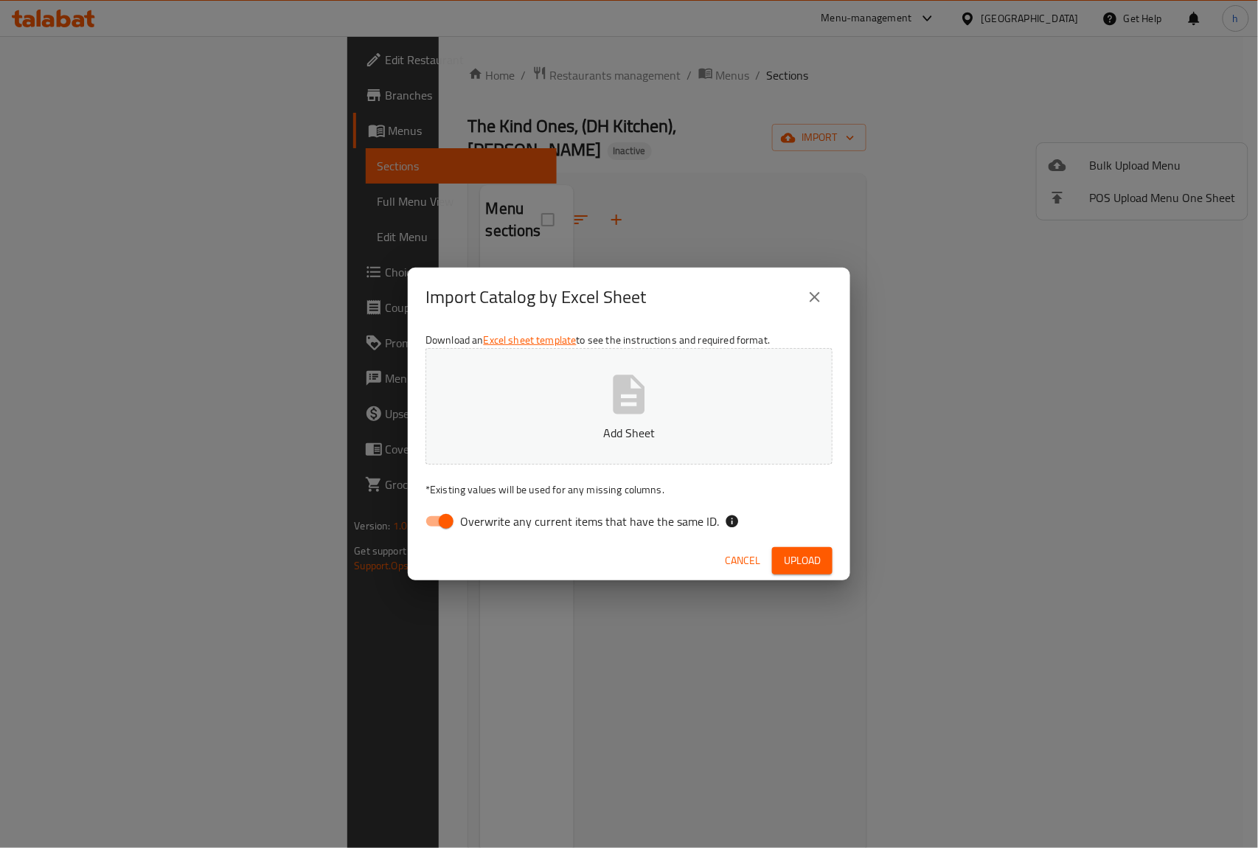
click at [510, 523] on span "Overwrite any current items that have the same ID." at bounding box center [589, 522] width 259 height 18
click at [488, 523] on input "Overwrite any current items that have the same ID." at bounding box center [446, 521] width 84 height 28
checkbox input "false"
click at [818, 573] on button "Upload" at bounding box center [802, 560] width 60 height 27
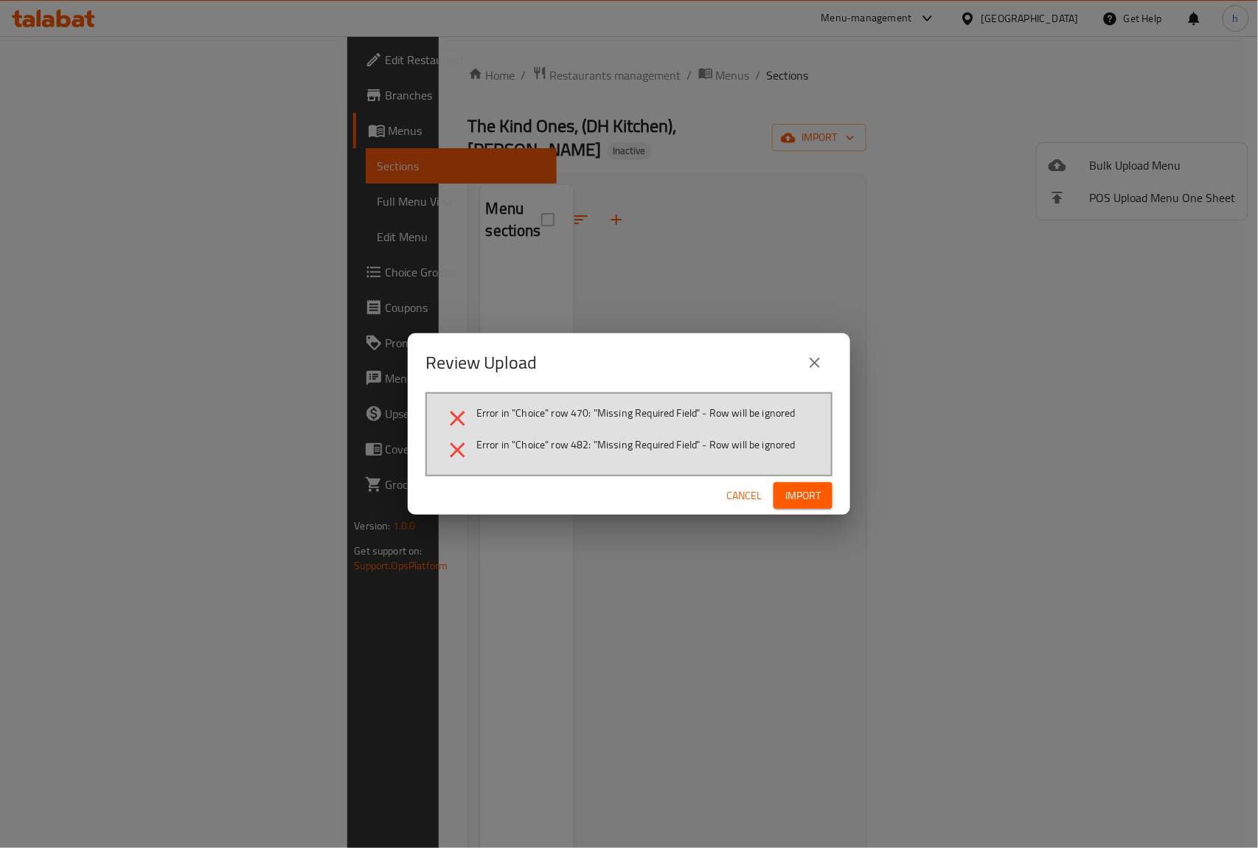
click at [823, 358] on icon "close" at bounding box center [815, 363] width 18 height 18
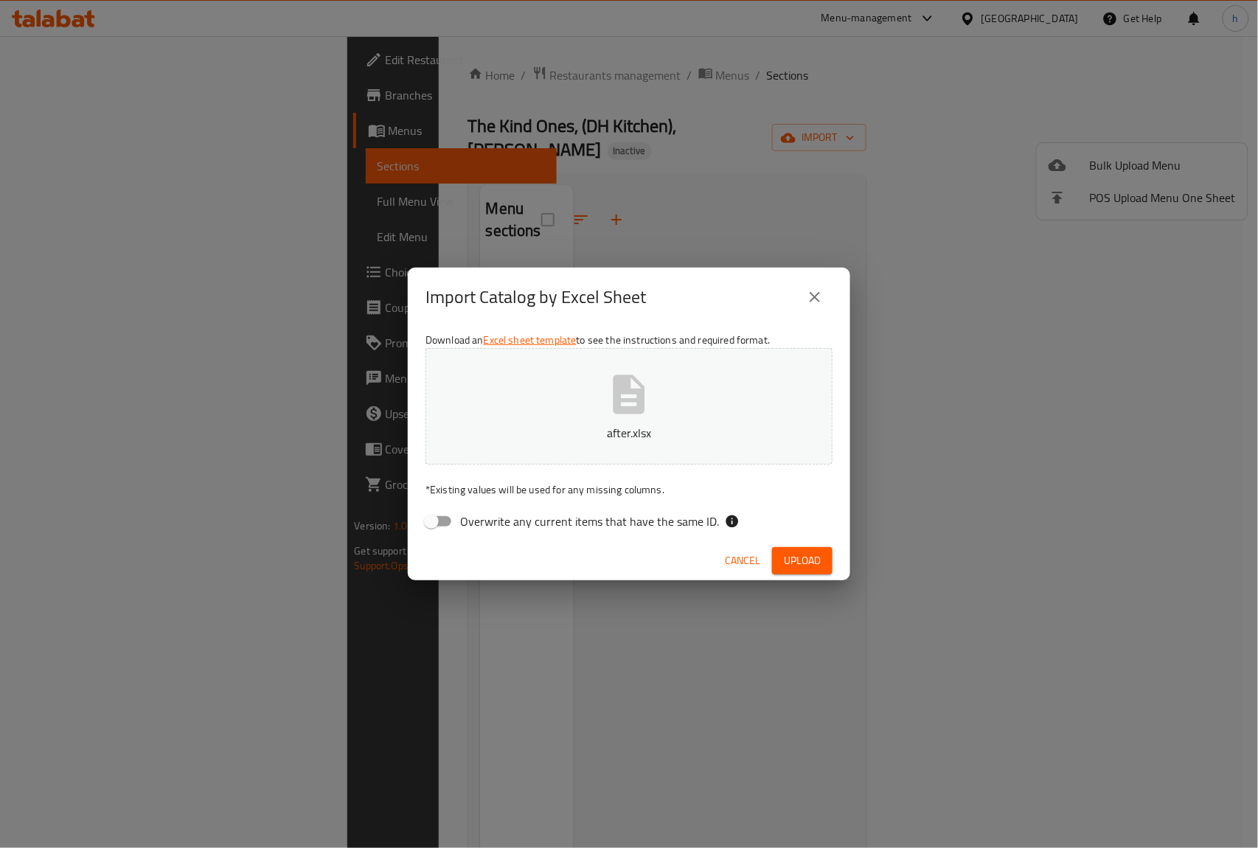
click at [792, 558] on span "Upload" at bounding box center [802, 561] width 37 height 18
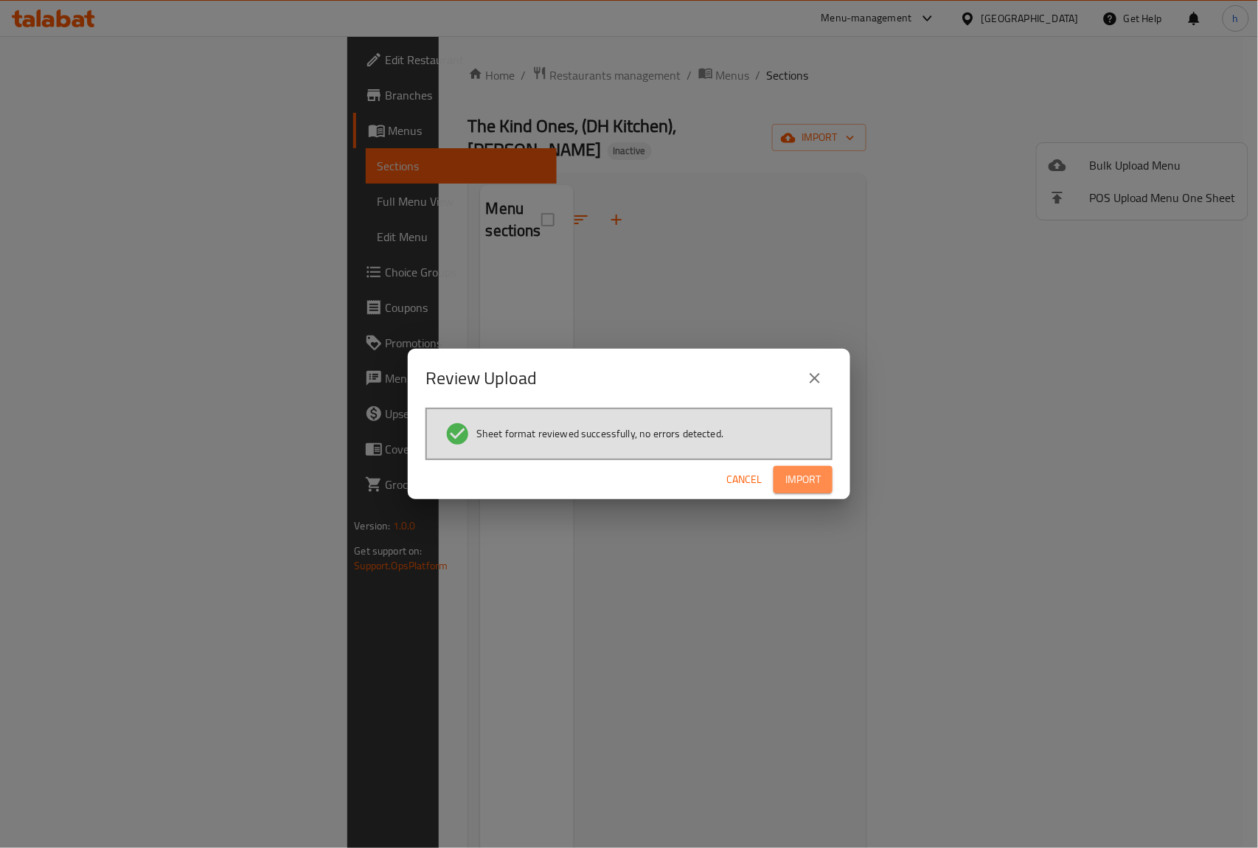
click at [808, 467] on button "Import" at bounding box center [803, 479] width 59 height 27
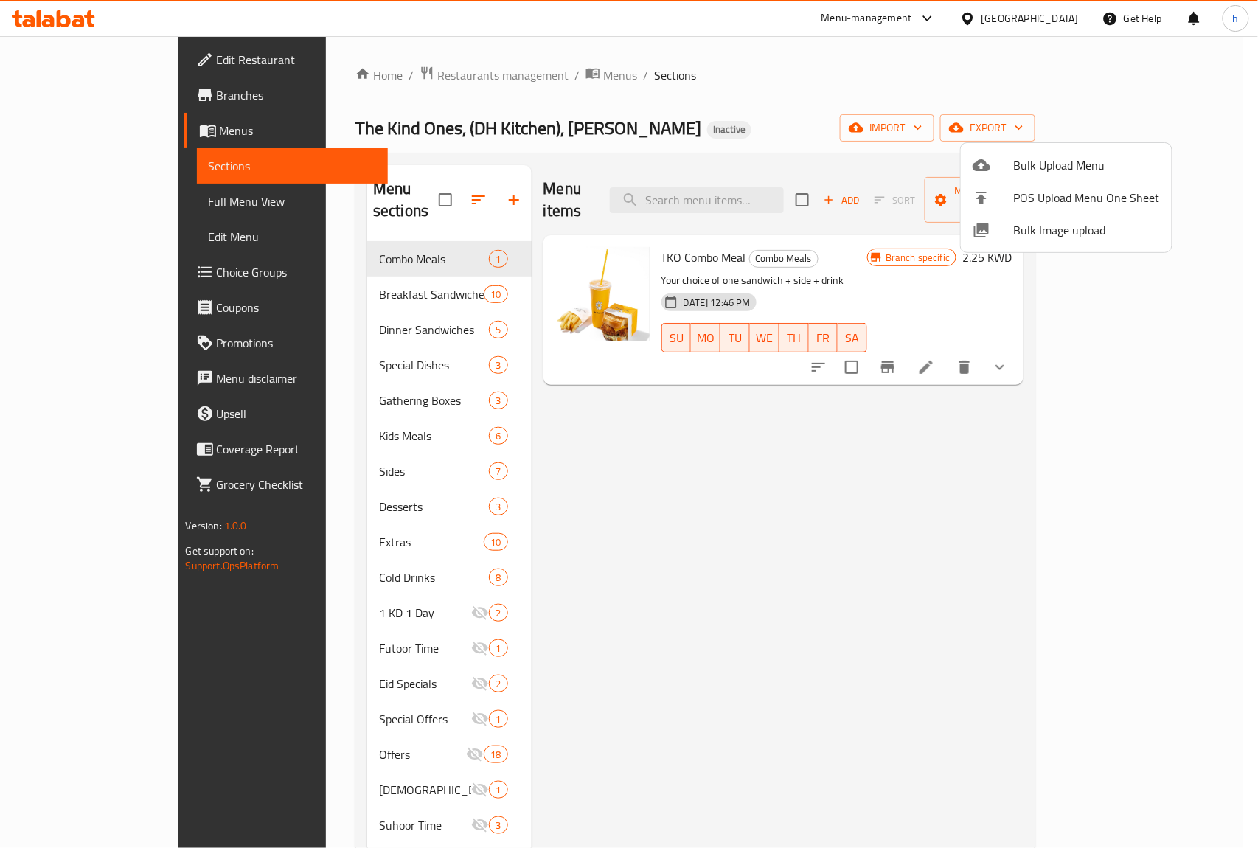
click at [857, 435] on div at bounding box center [629, 424] width 1258 height 848
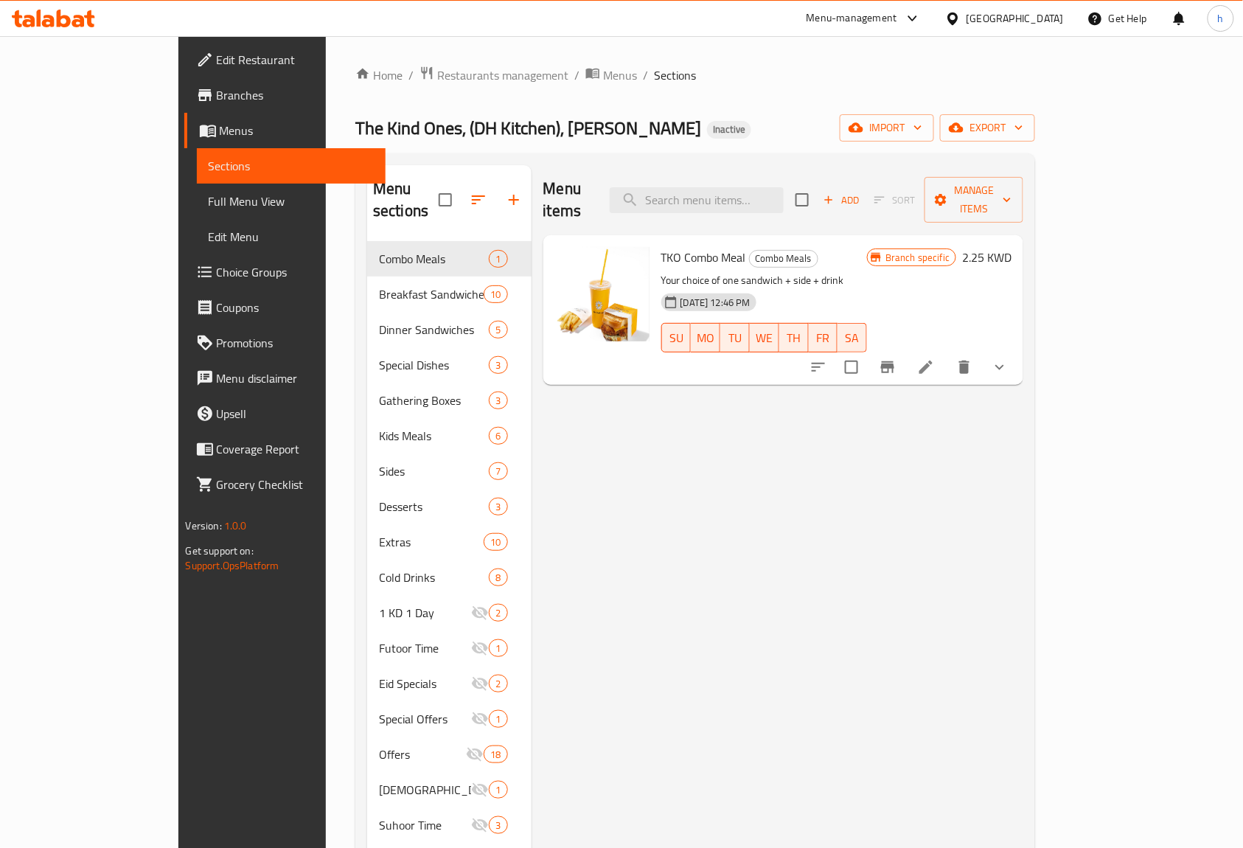
click at [197, 211] on link "Full Menu View" at bounding box center [292, 201] width 190 height 35
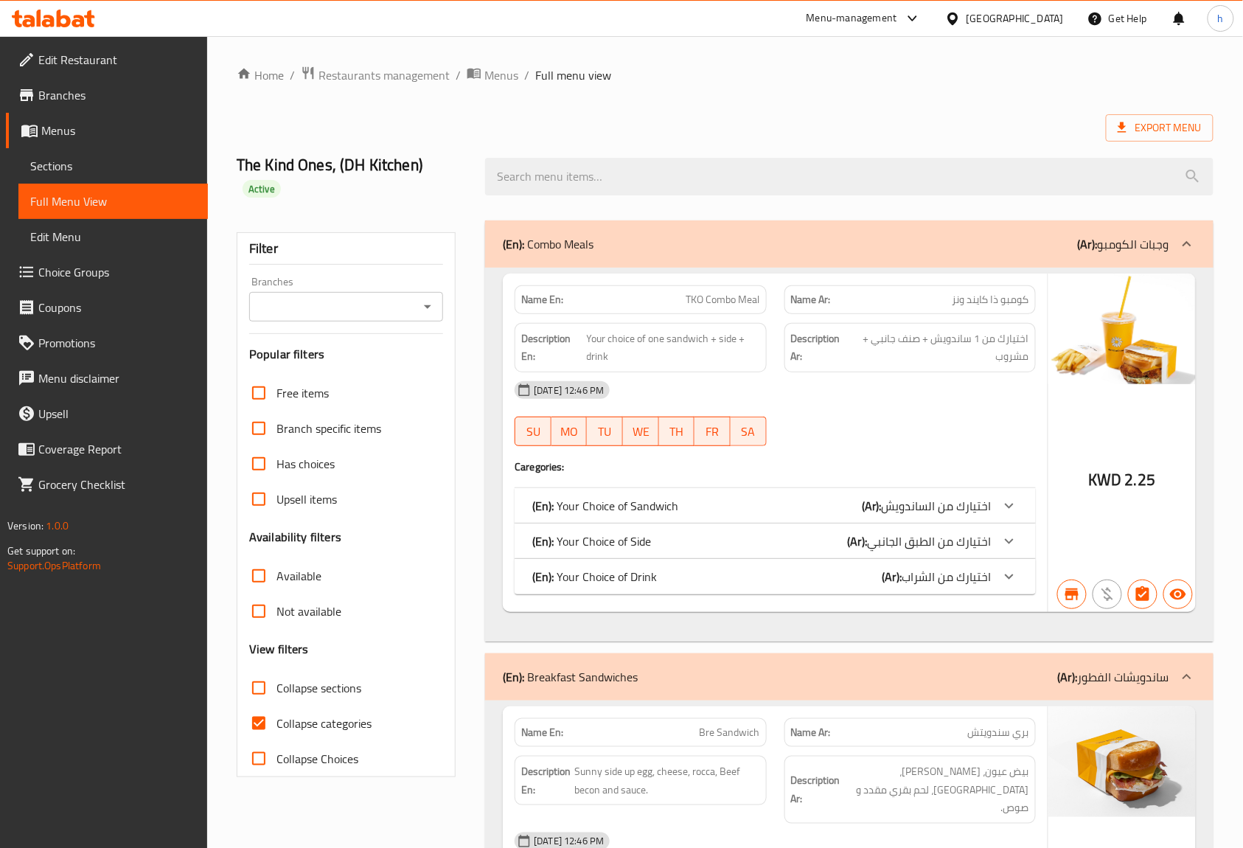
click at [438, 292] on div "Branches" at bounding box center [346, 307] width 194 height 30
click at [425, 298] on icon "Open" at bounding box center [428, 307] width 18 height 18
click at [369, 366] on span "The Kind Ones (DH Kitchen), Salmiya" at bounding box center [345, 358] width 170 height 35
type input "The Kind Ones (DH Kitchen), Salmiya"
click at [286, 603] on span "Not available" at bounding box center [309, 612] width 65 height 18
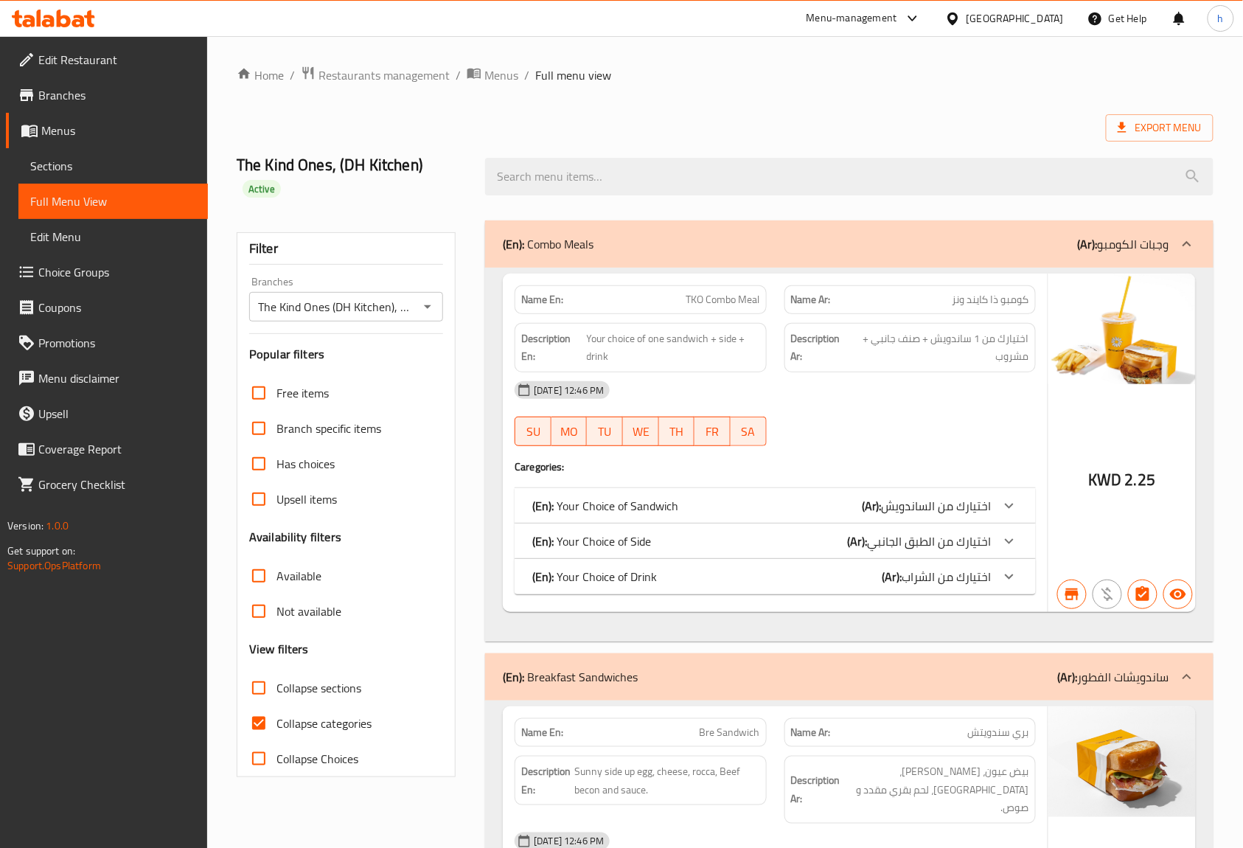
click at [277, 594] on input "Not available" at bounding box center [258, 611] width 35 height 35
checkbox input "true"
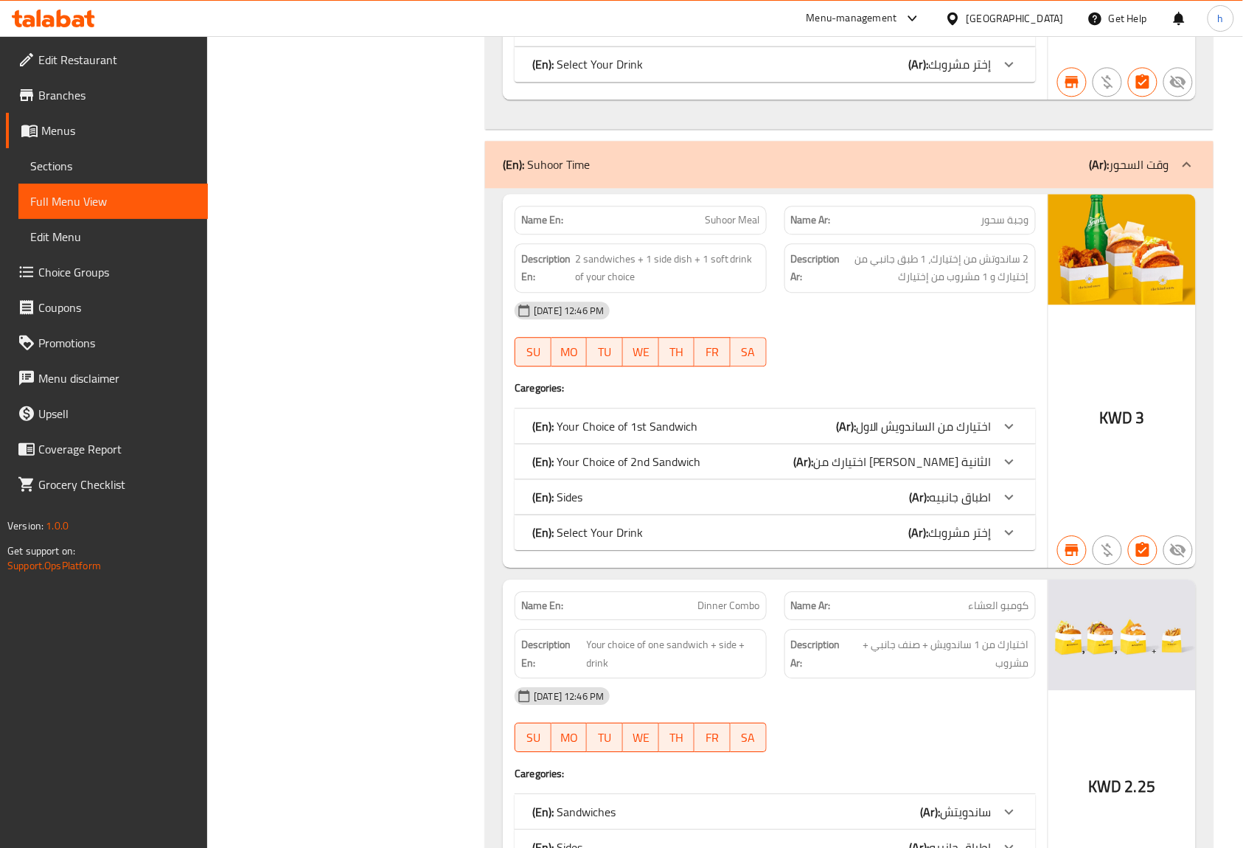
scroll to position [8063, 0]
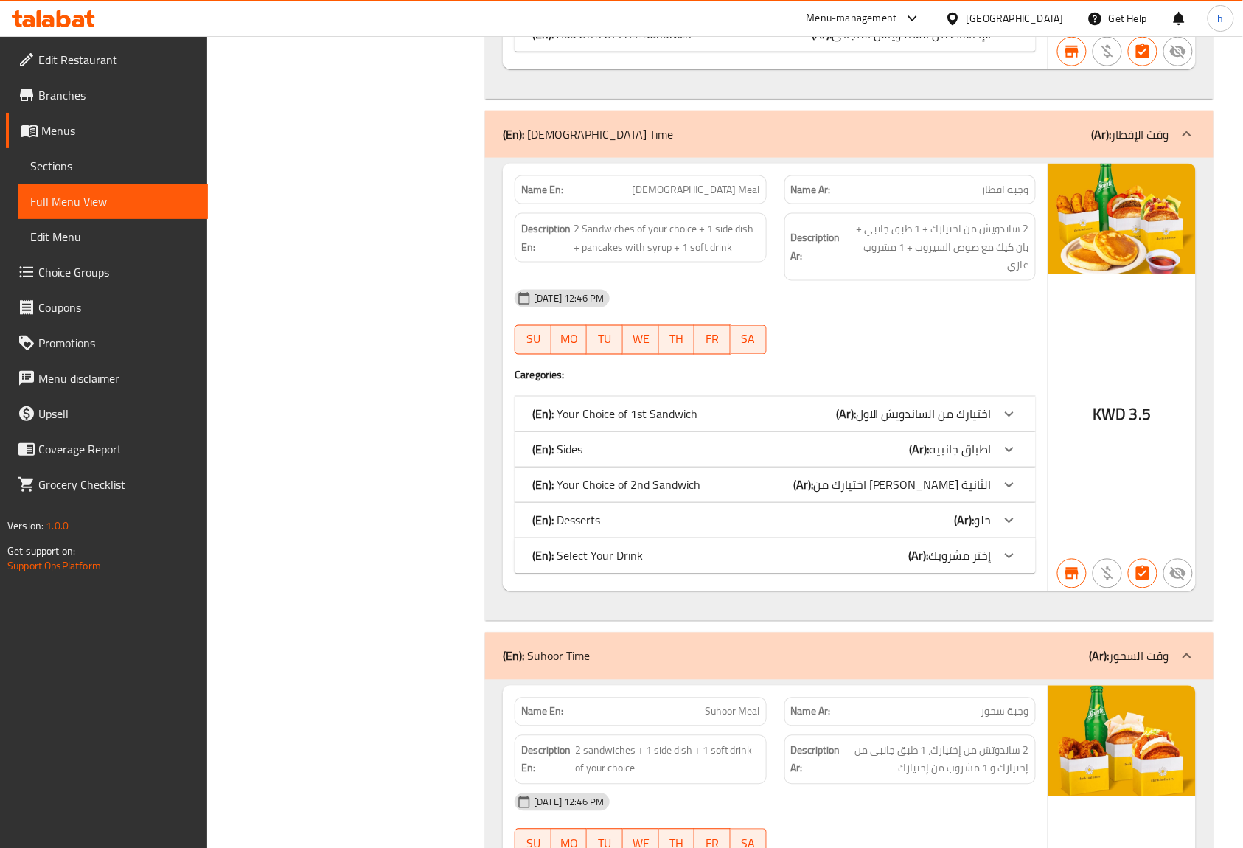
checkbox input "false"
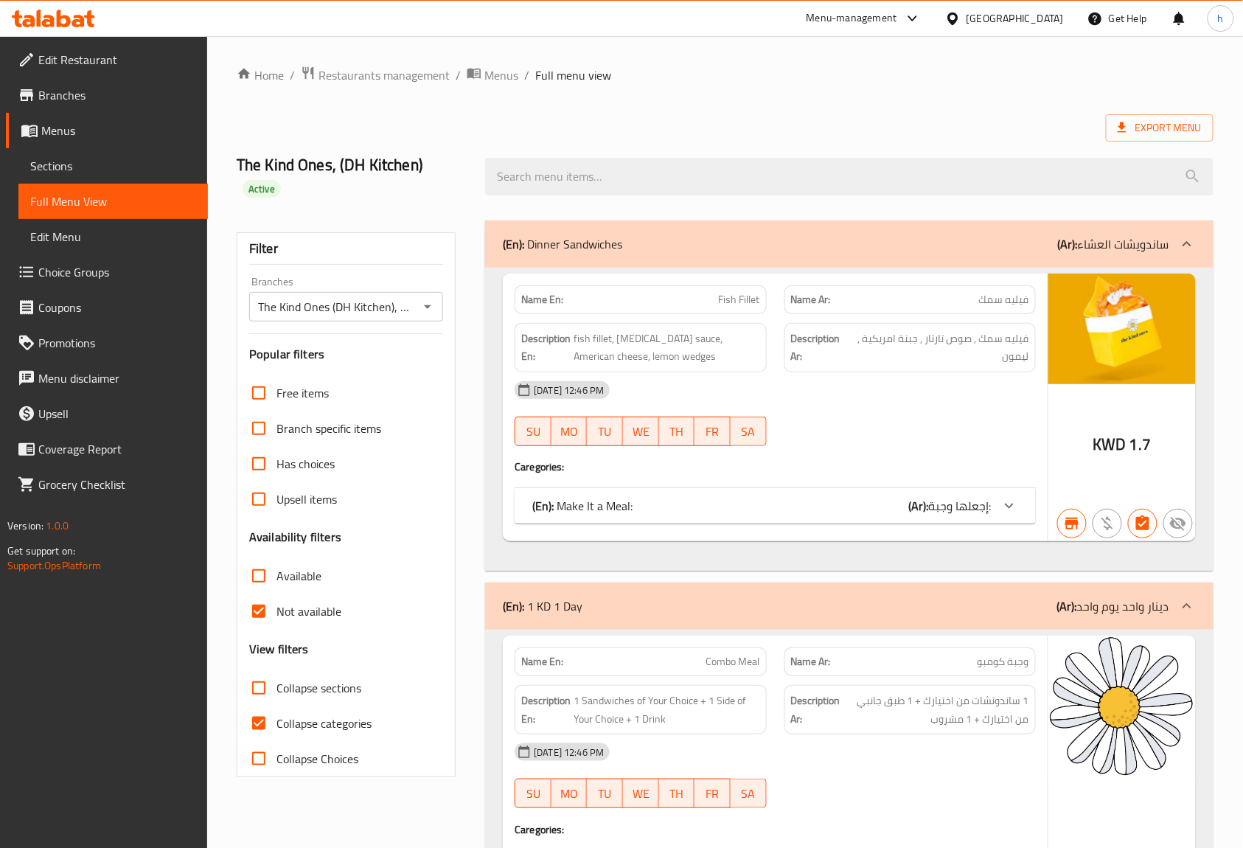
click at [296, 603] on span "Not available" at bounding box center [309, 612] width 65 height 18
click at [277, 594] on input "Not available" at bounding box center [258, 611] width 35 height 35
checkbox input "false"
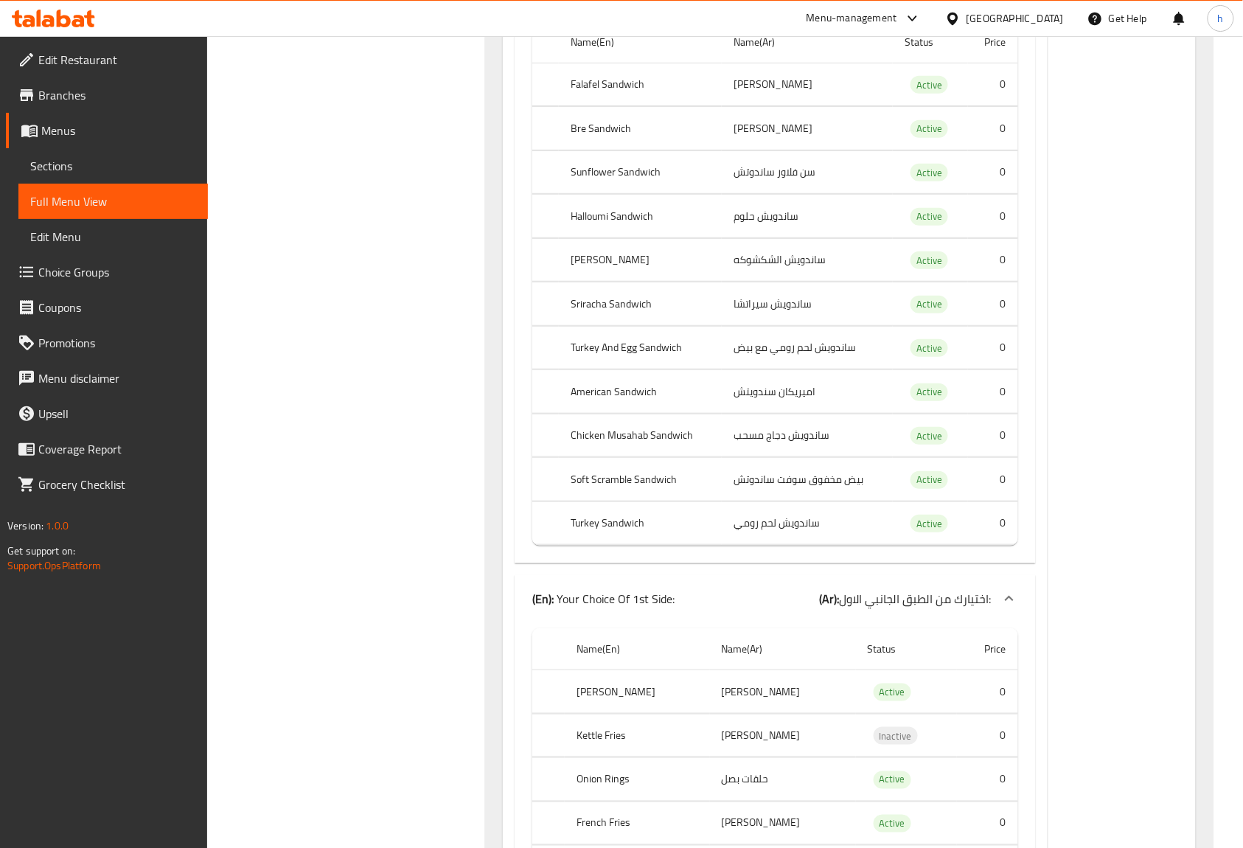
scroll to position [99080, 0]
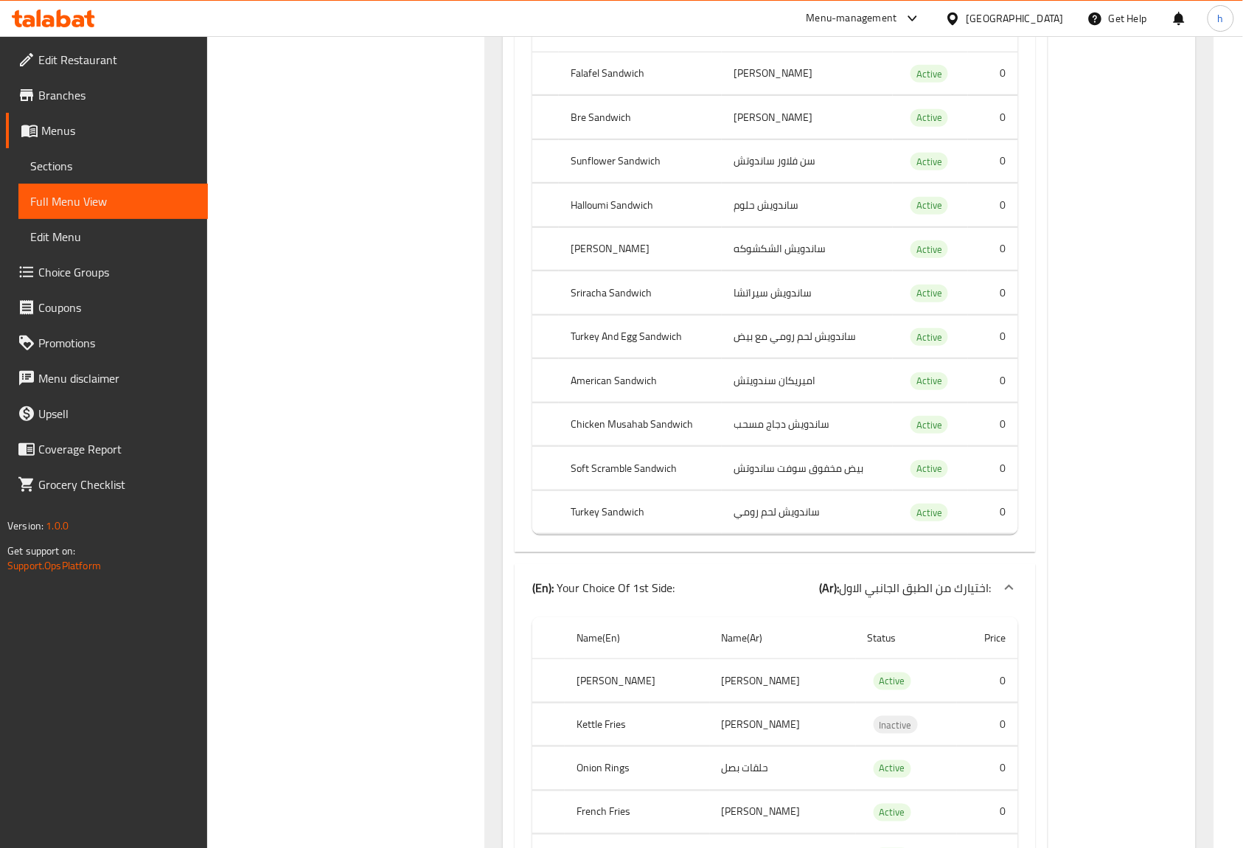
click at [95, 90] on span "Branches" at bounding box center [117, 95] width 158 height 18
